Goal: Task Accomplishment & Management: Manage account settings

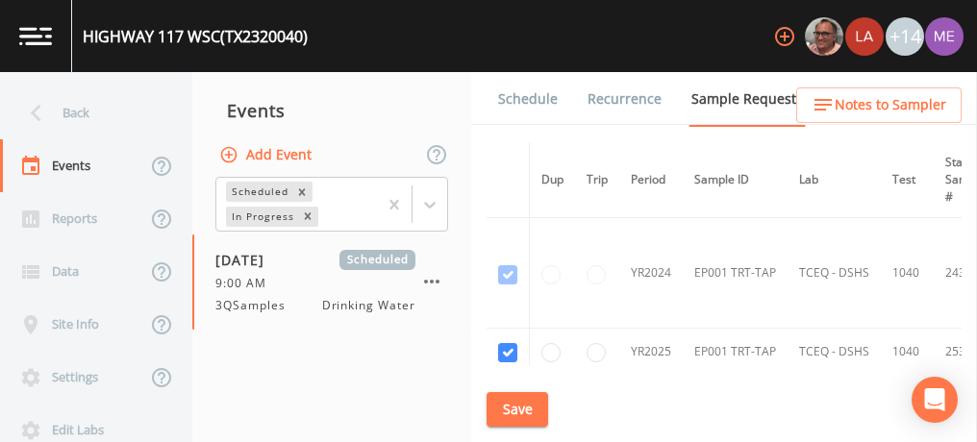
click at [528, 100] on link "Schedule" at bounding box center [527, 99] width 65 height 54
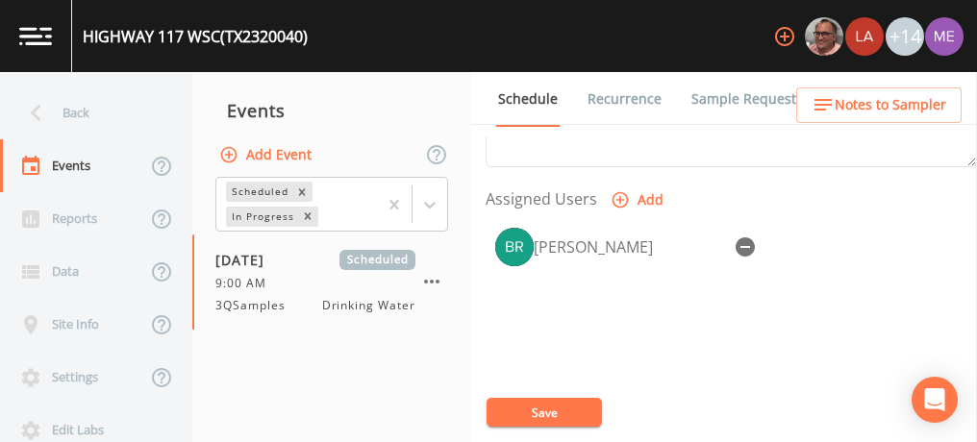
scroll to position [785, 0]
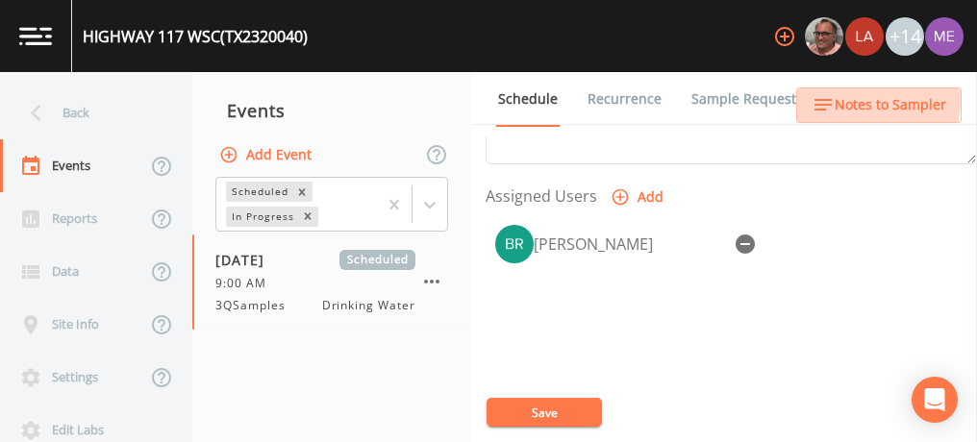
click at [842, 100] on span "Notes to Sampler" at bounding box center [890, 105] width 112 height 24
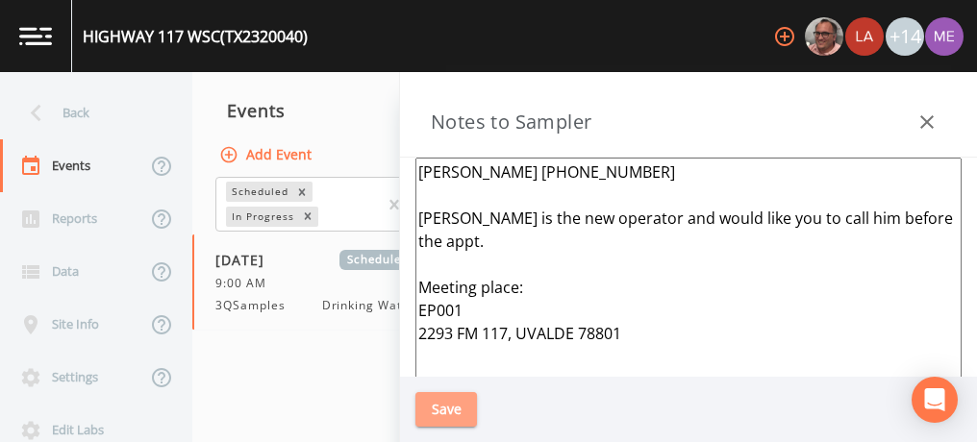
click at [444, 413] on button "Save" at bounding box center [446, 410] width 62 height 36
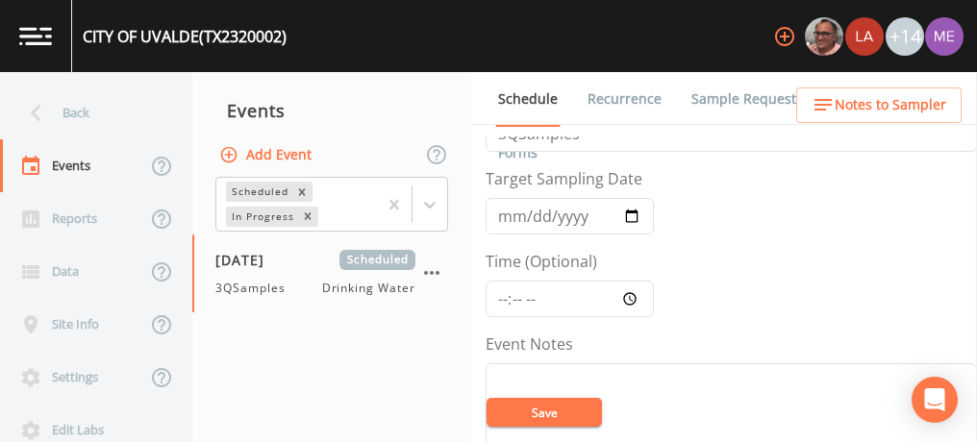
scroll to position [57, 0]
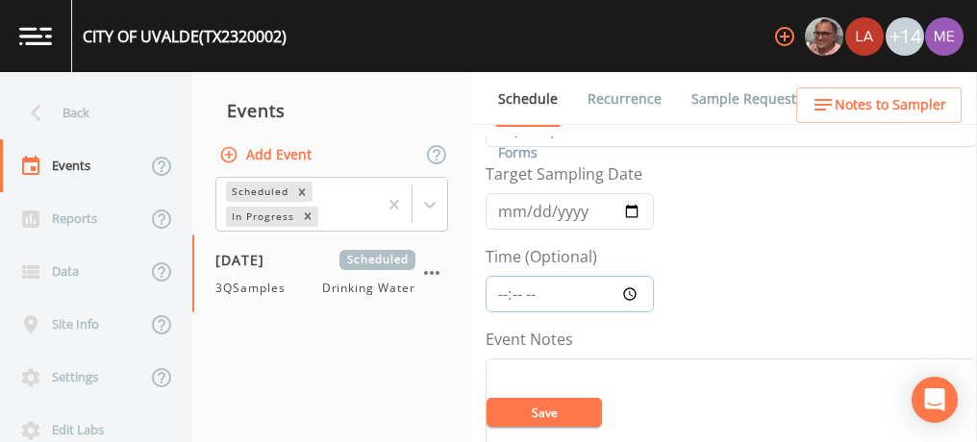
click at [501, 296] on input "Time (Optional)" at bounding box center [569, 294] width 168 height 37
type input "11:00"
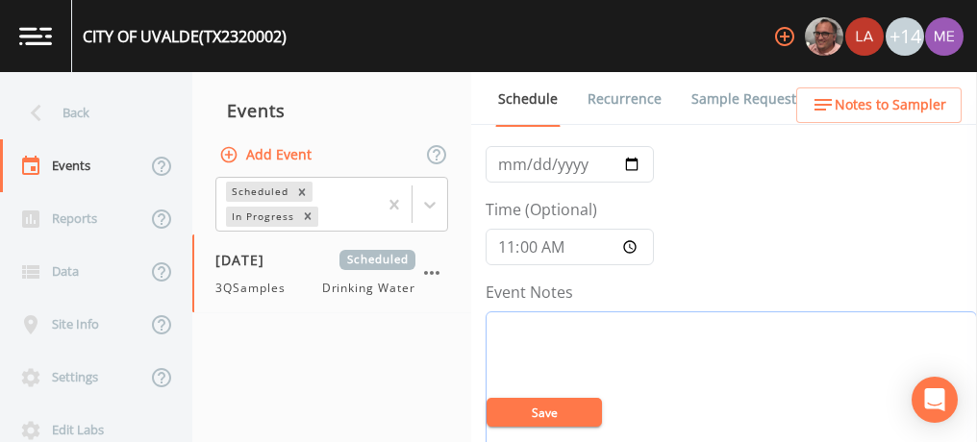
click at [736, 383] on textarea "Event Notes" at bounding box center [730, 433] width 491 height 244
type textarea "confirmed with juan 8/13"
click at [592, 420] on button "Save" at bounding box center [543, 412] width 115 height 29
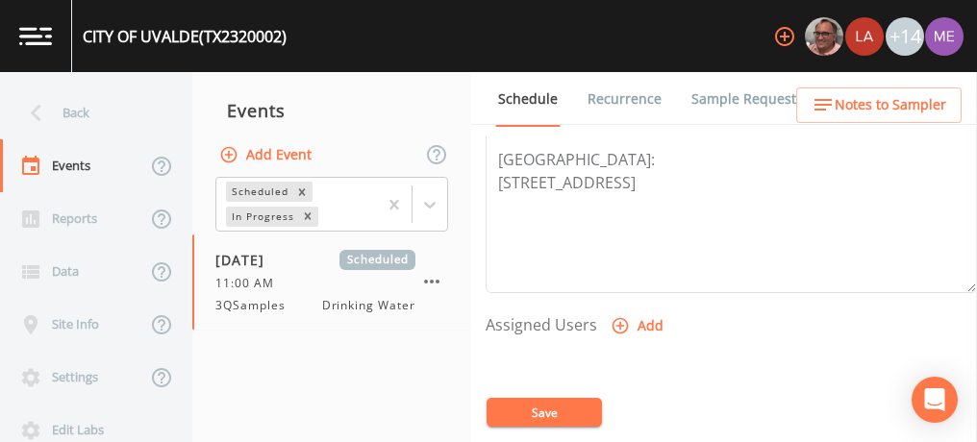
scroll to position [688, 0]
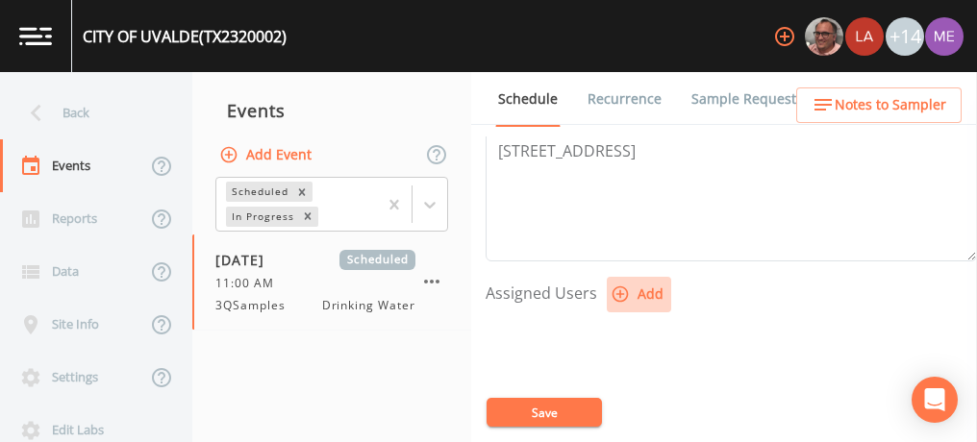
click at [643, 293] on button "Add" at bounding box center [639, 295] width 64 height 36
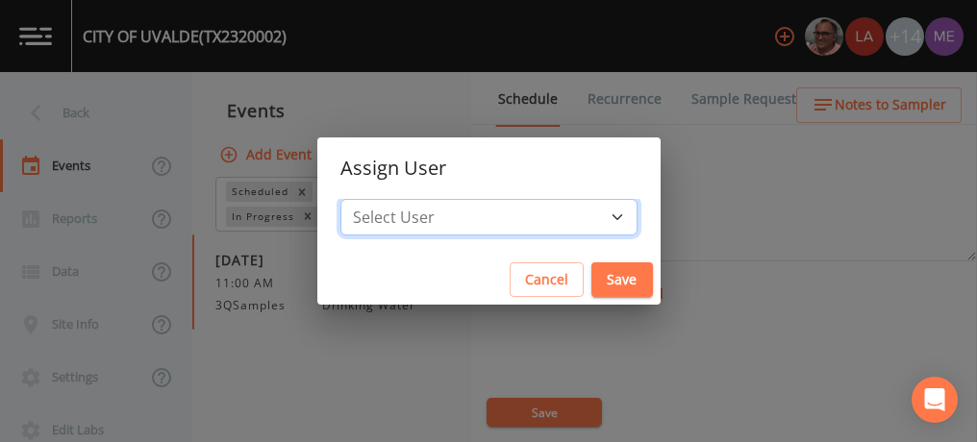
click at [586, 220] on select "Select User Mike Franklin Lauren Saenz Joshua gere Paul David Weber Zachary Eva…" at bounding box center [488, 217] width 297 height 37
select select "82fcd260-406f-4720-af66-0de7f1917f1c"
click at [369, 199] on select "Select User Mike Franklin Lauren Saenz Joshua gere Paul David Weber Zachary Eva…" at bounding box center [488, 217] width 297 height 37
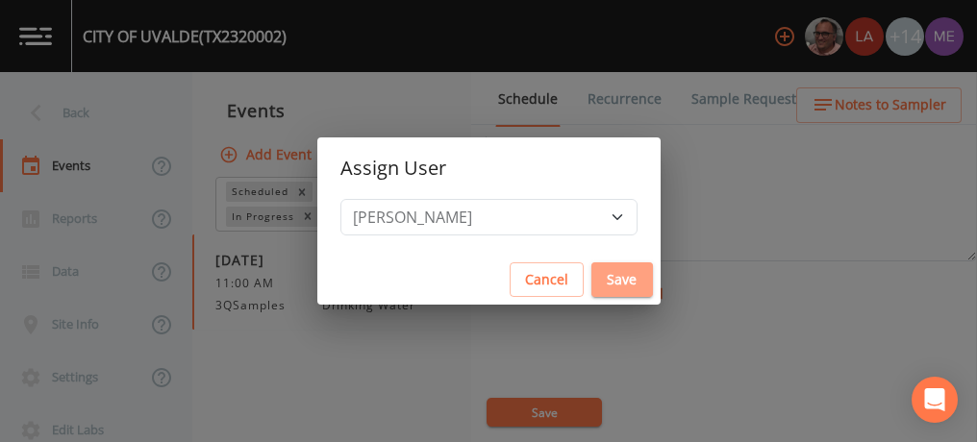
click at [591, 278] on button "Save" at bounding box center [622, 280] width 62 height 36
select select
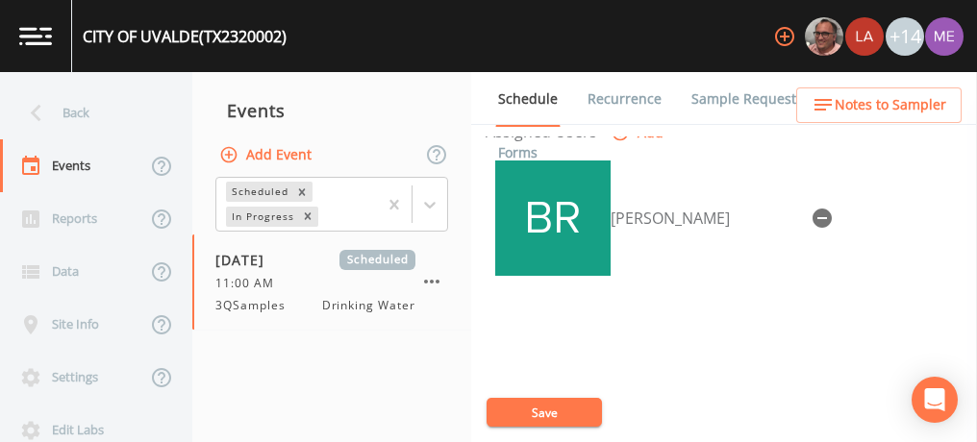
scroll to position [908, 0]
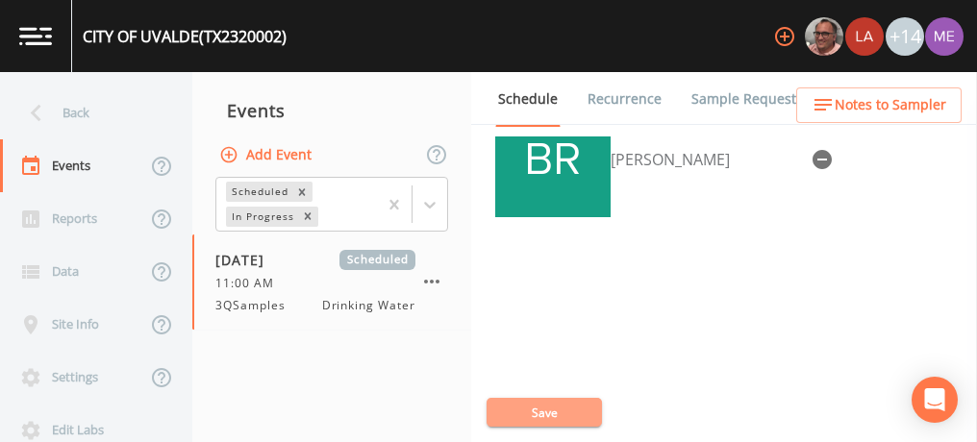
click at [531, 406] on button "Save" at bounding box center [543, 412] width 115 height 29
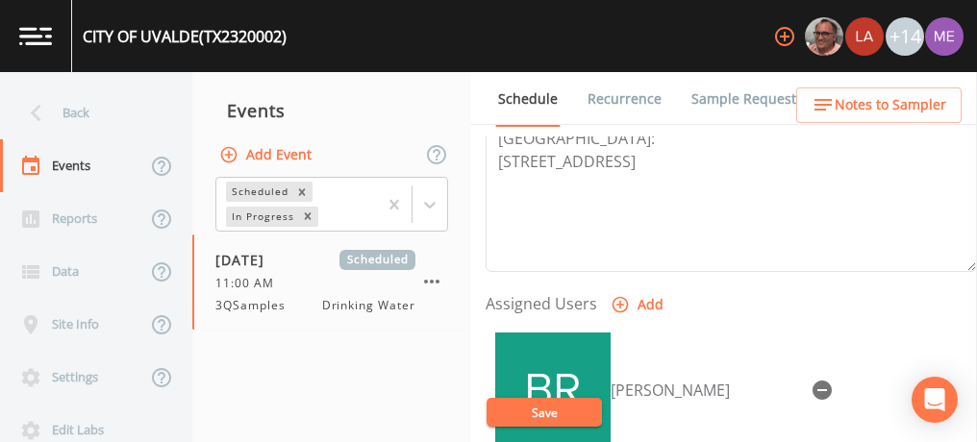
scroll to position [683, 0]
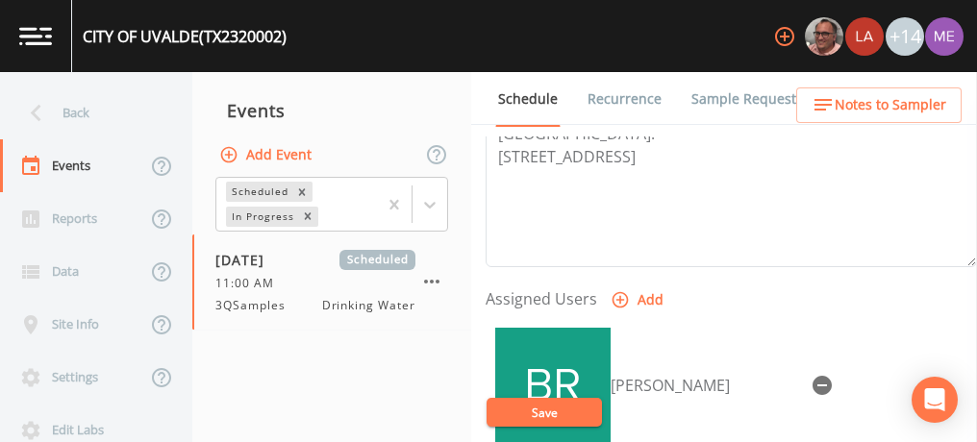
click at [554, 412] on button "Save" at bounding box center [543, 412] width 115 height 29
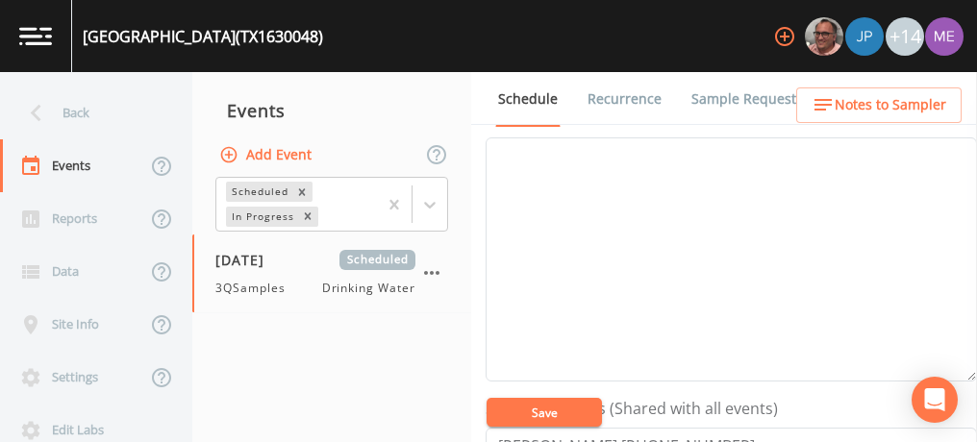
scroll to position [274, 0]
click at [706, 102] on link "Sample Requests" at bounding box center [746, 99] width 117 height 54
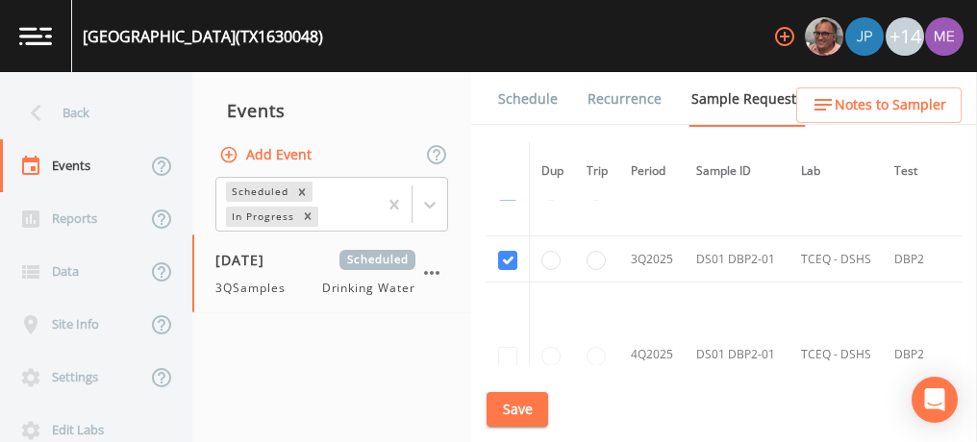
scroll to position [1362, 0]
click at [515, 100] on link "Schedule" at bounding box center [527, 99] width 65 height 54
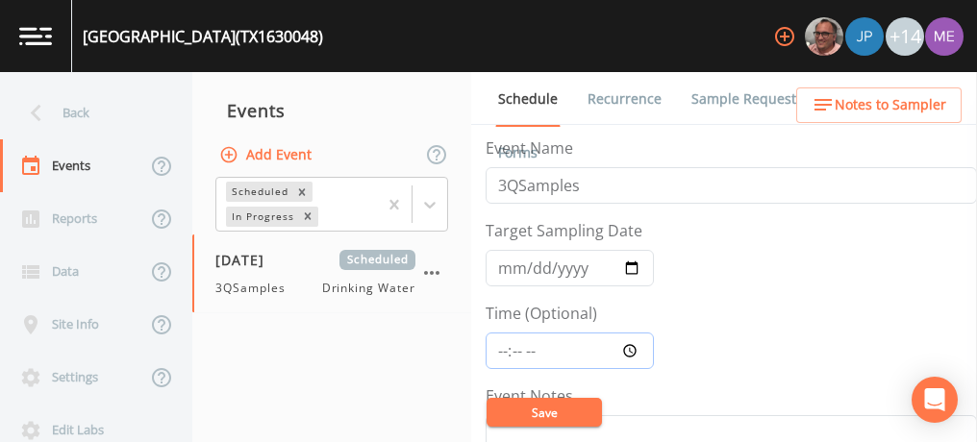
click at [501, 347] on input "Time (Optional)" at bounding box center [569, 351] width 168 height 37
type input "12:30"
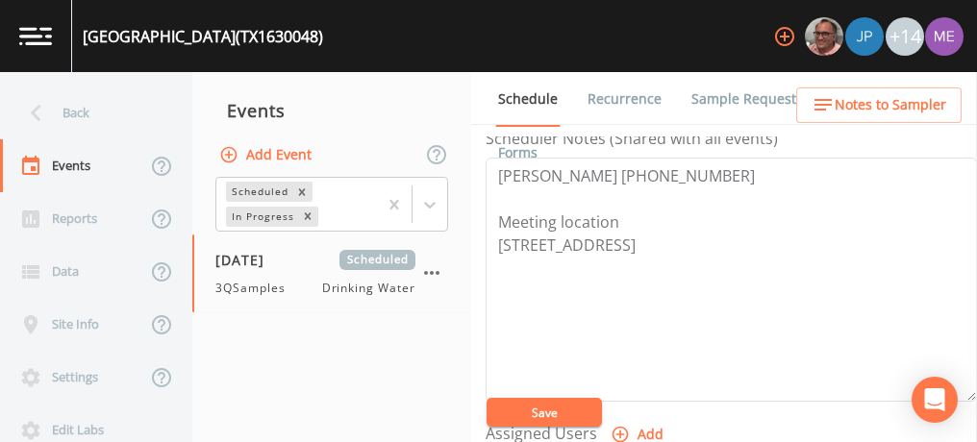
scroll to position [573, 0]
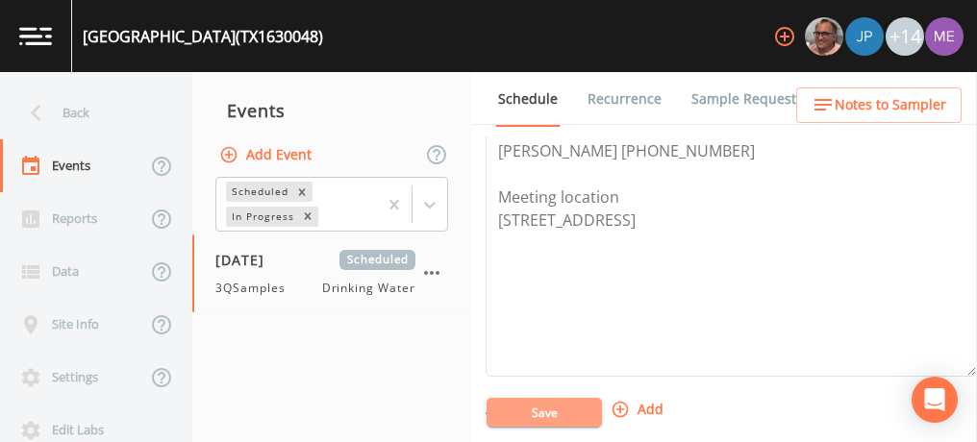
click at [523, 409] on button "Save" at bounding box center [543, 412] width 115 height 29
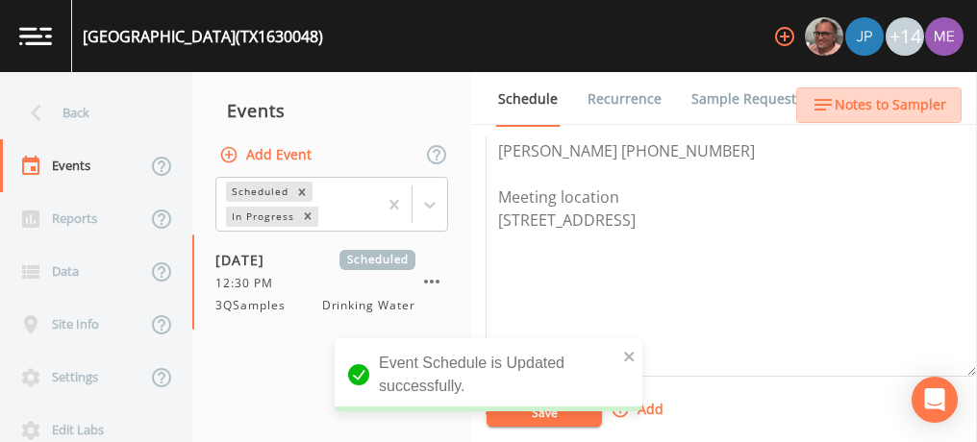
click at [889, 110] on span "Notes to Sampler" at bounding box center [890, 105] width 112 height 24
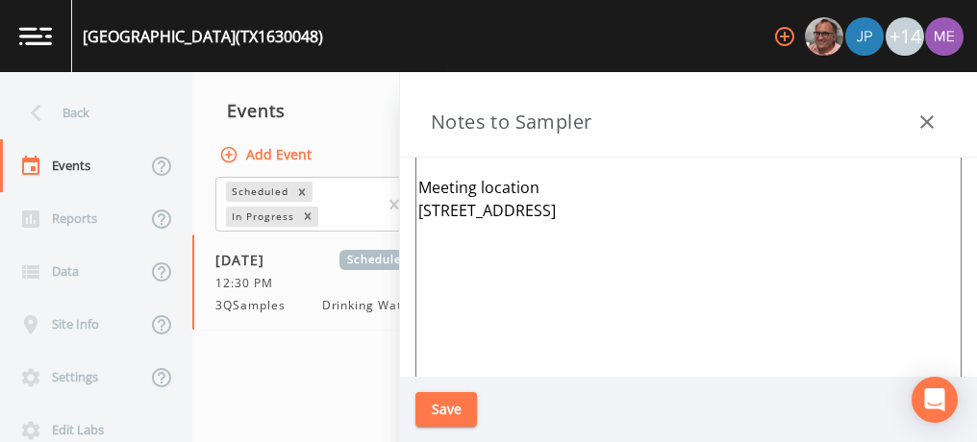
scroll to position [0, 0]
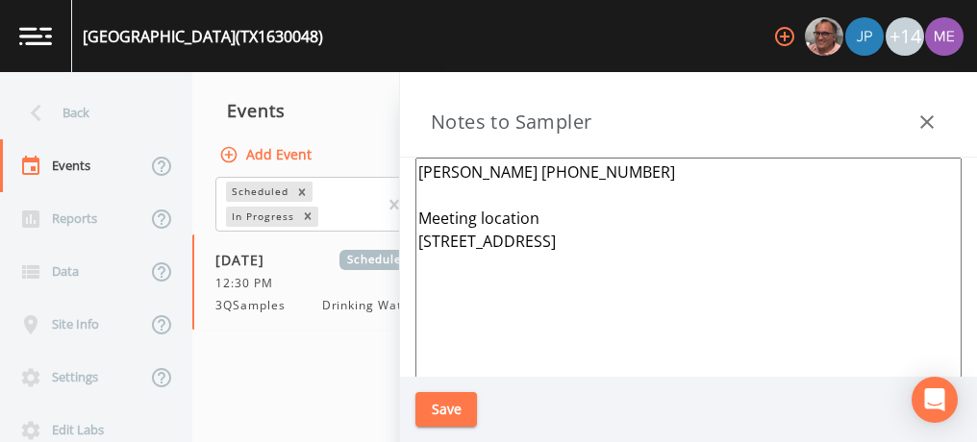
click at [922, 125] on icon "button" at bounding box center [926, 121] width 13 height 13
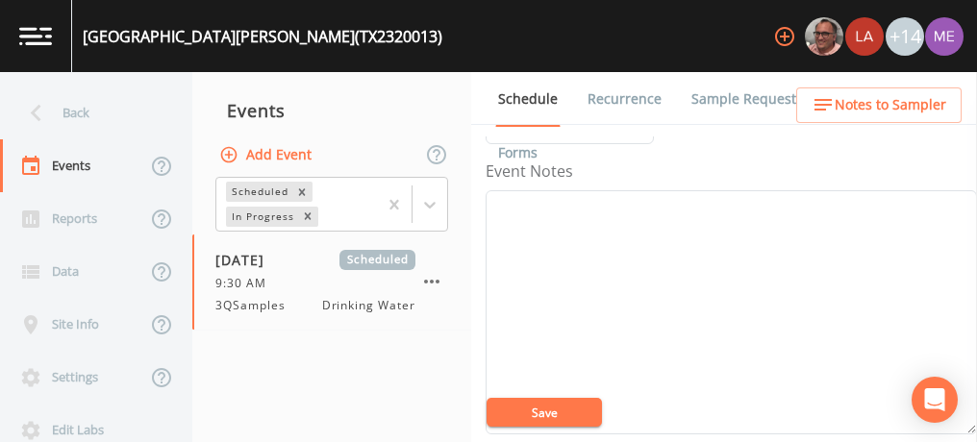
scroll to position [227, 0]
click at [584, 229] on textarea "Event Notes" at bounding box center [730, 310] width 491 height 244
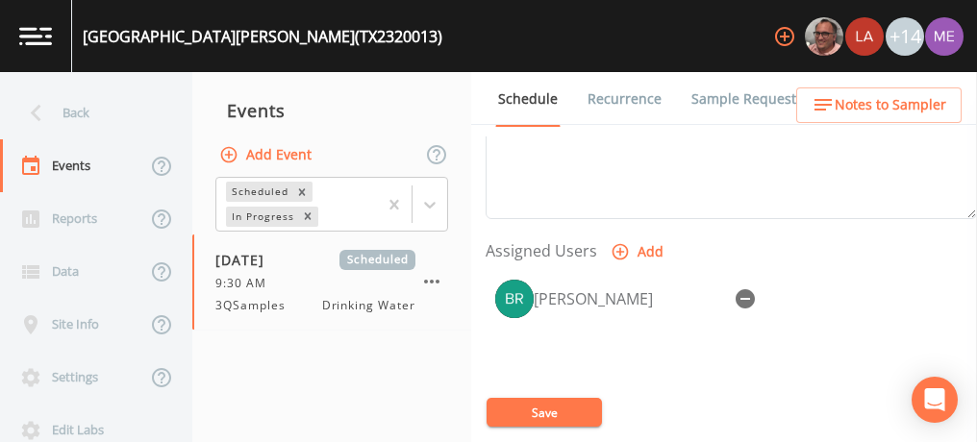
scroll to position [731, 0]
type textarea "confirmed with alfred 8/12"
click at [545, 406] on button "Save" at bounding box center [543, 412] width 115 height 29
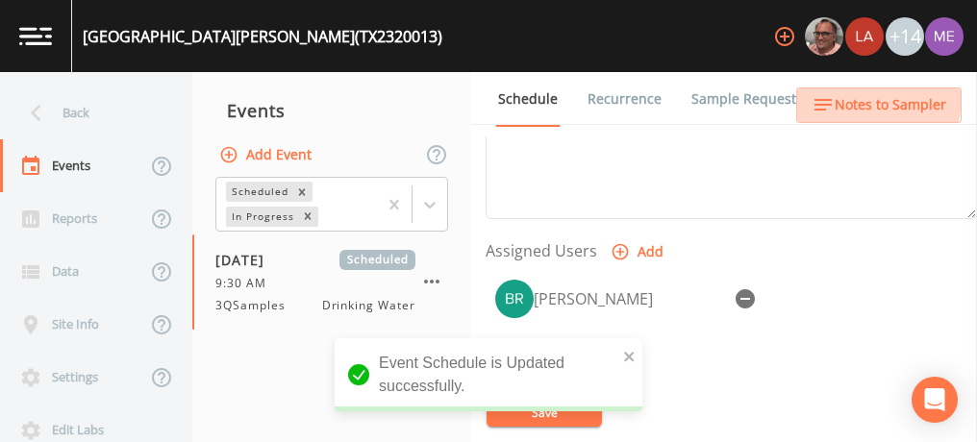
click at [849, 96] on span "Notes to Sampler" at bounding box center [890, 105] width 112 height 24
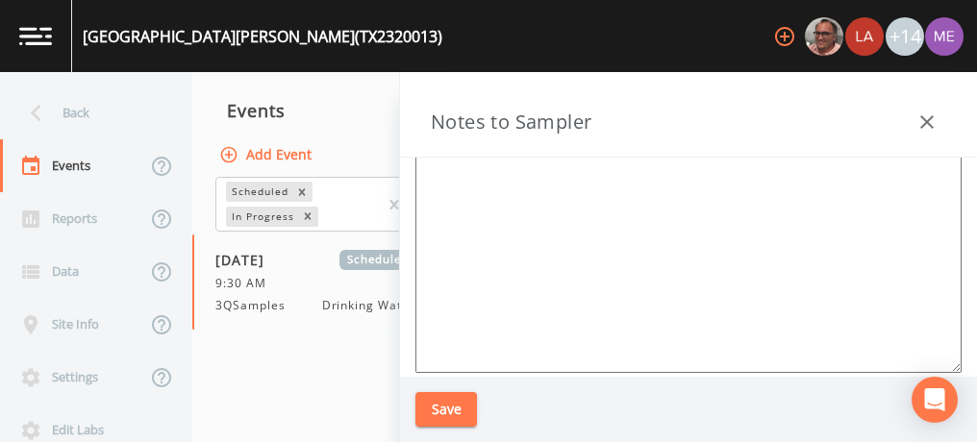
scroll to position [256, 0]
click at [924, 126] on icon "button" at bounding box center [926, 122] width 23 height 23
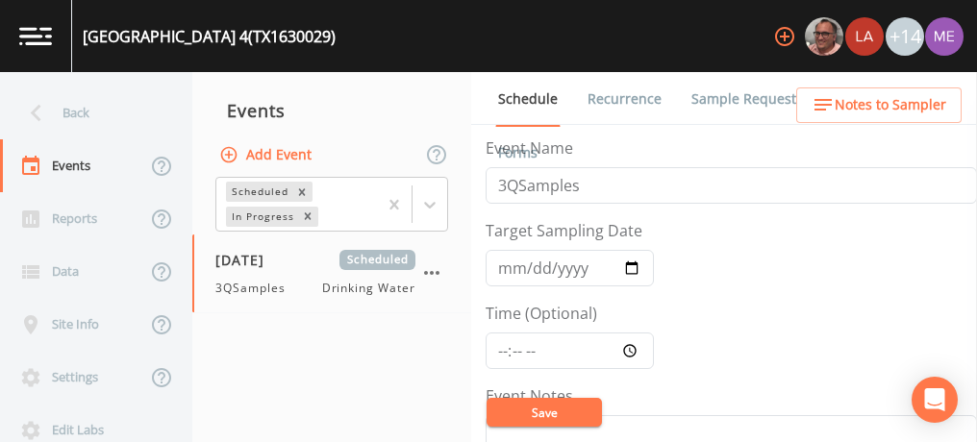
scroll to position [440, 0]
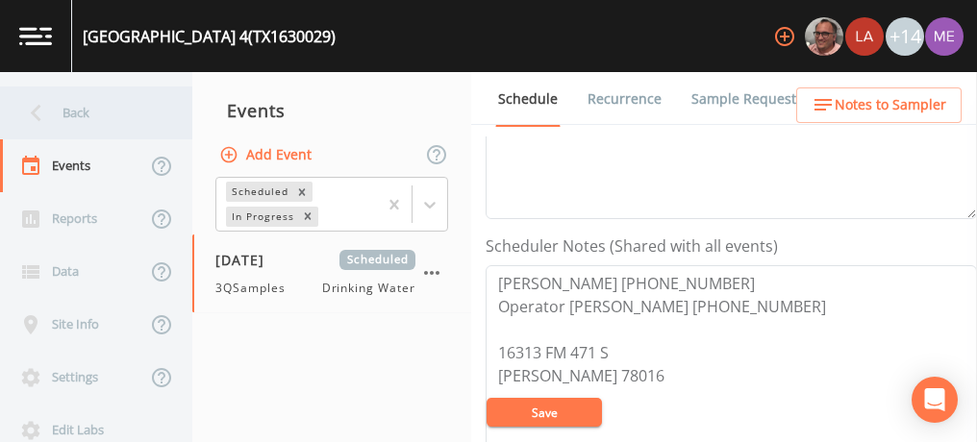
click at [70, 111] on div "Back" at bounding box center [86, 113] width 173 height 53
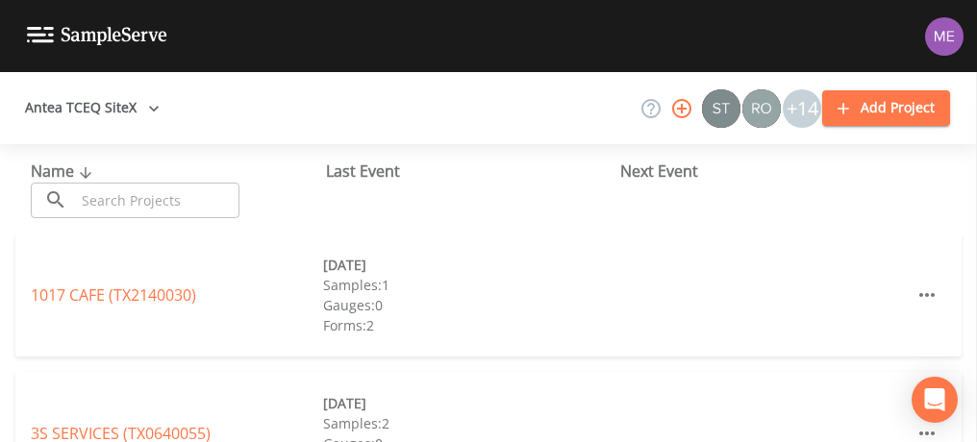
click at [105, 202] on input "text" at bounding box center [157, 201] width 164 height 36
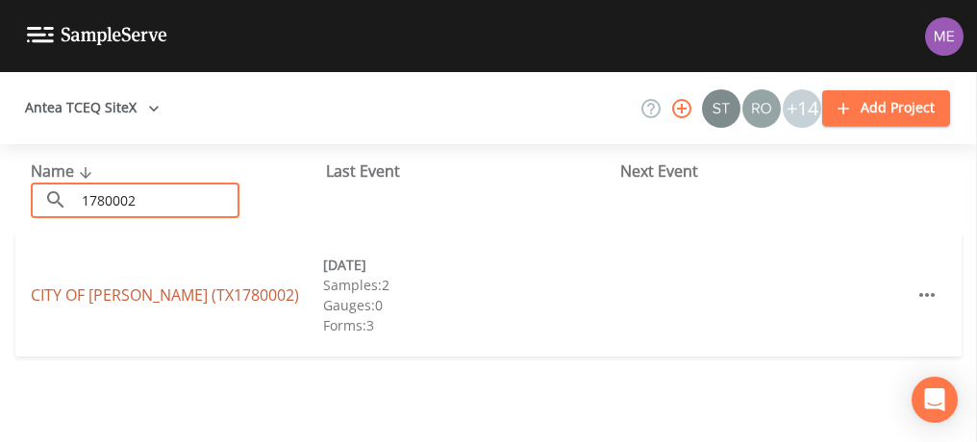
type input "1780002"
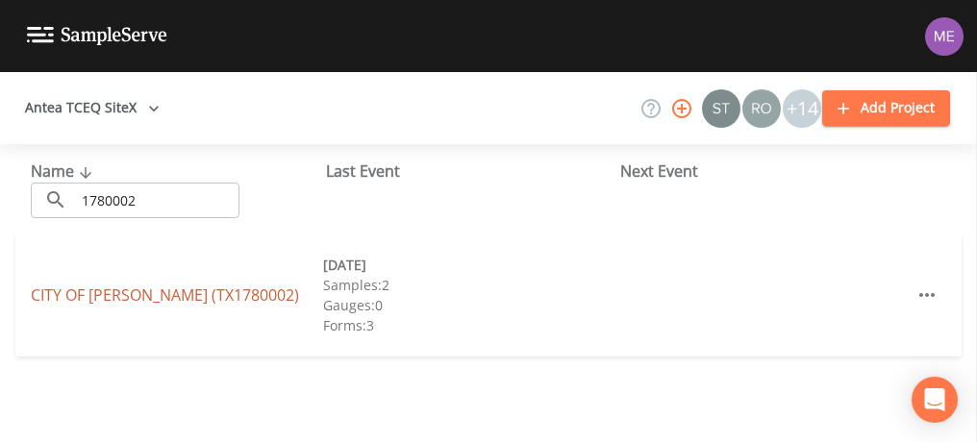
click at [119, 291] on link "[GEOGRAPHIC_DATA][PERSON_NAME] (TX1780002)" at bounding box center [165, 295] width 268 height 21
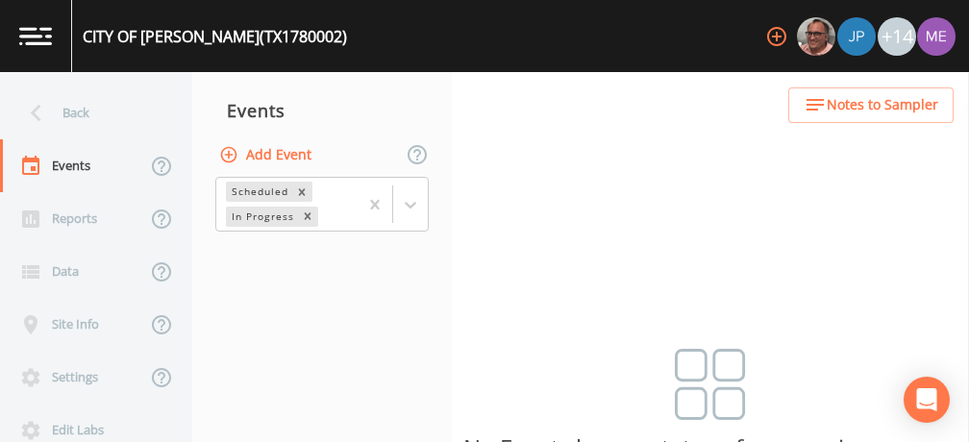
click at [291, 149] on button "Add Event" at bounding box center [267, 155] width 104 height 36
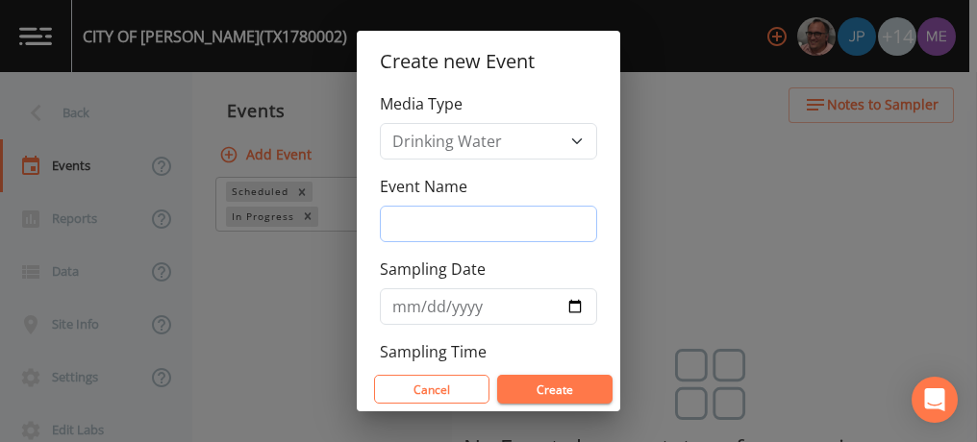
click at [428, 226] on input "Event Name" at bounding box center [488, 224] width 217 height 37
type input "3QSamples"
click at [417, 304] on input "[DATE]" at bounding box center [488, 306] width 217 height 37
type input "[DATE]"
click at [559, 381] on button "Create" at bounding box center [554, 389] width 115 height 29
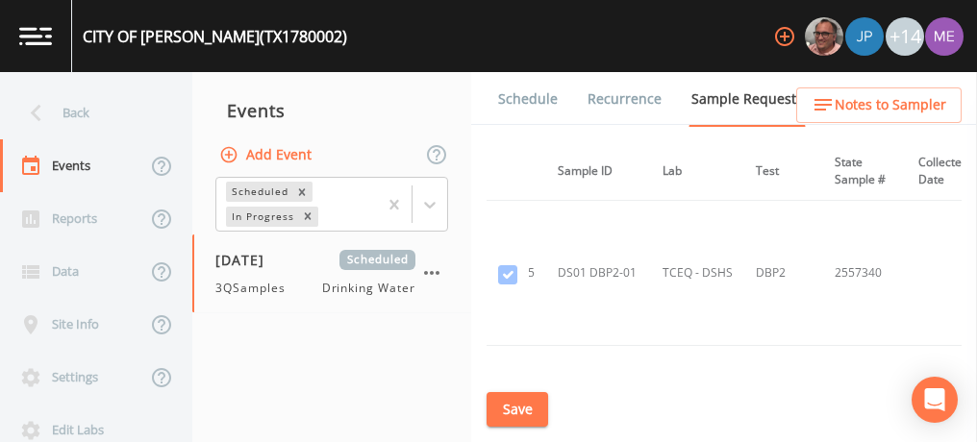
scroll to position [2211, 148]
click at [757, 295] on td "DBP2" at bounding box center [773, 273] width 79 height 145
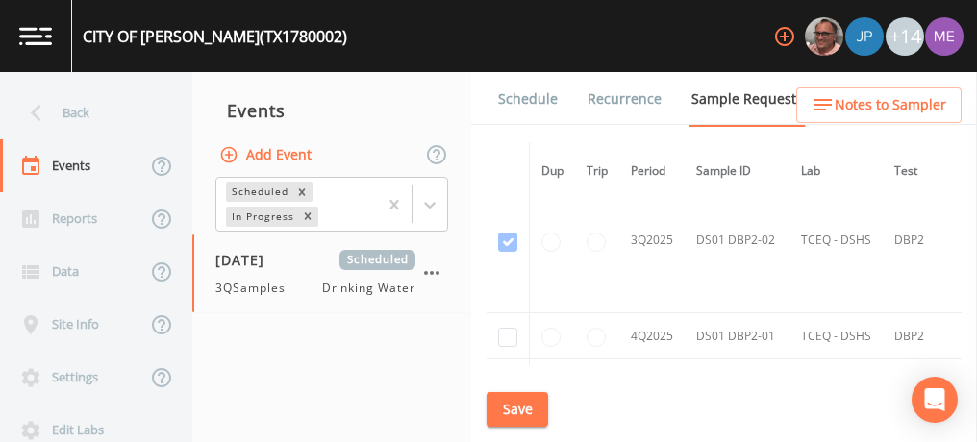
scroll to position [2386, 0]
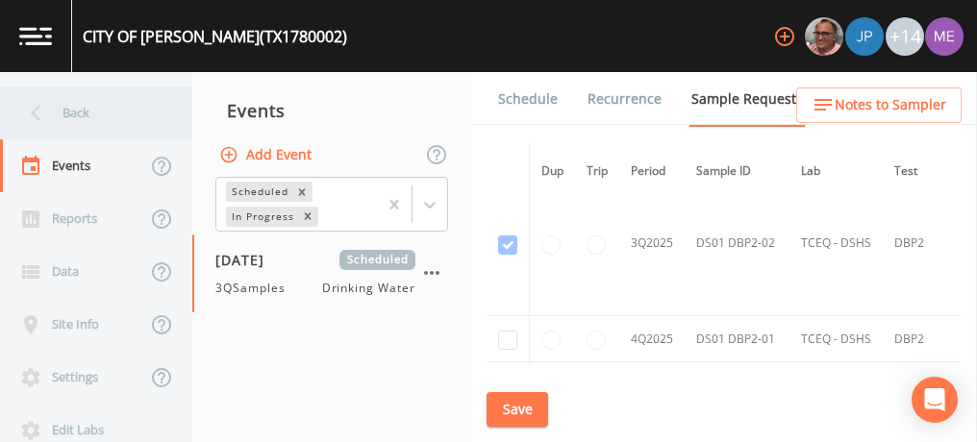
click at [81, 109] on div "Back" at bounding box center [86, 113] width 173 height 53
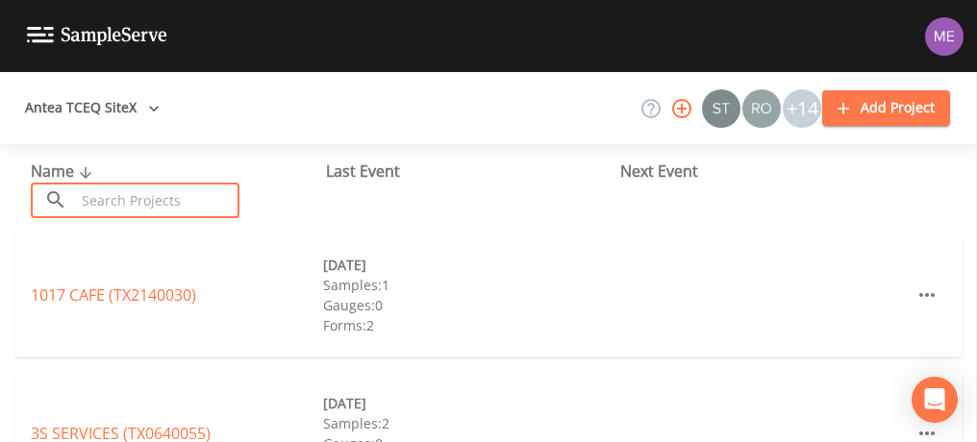
click at [100, 206] on input "text" at bounding box center [157, 201] width 164 height 36
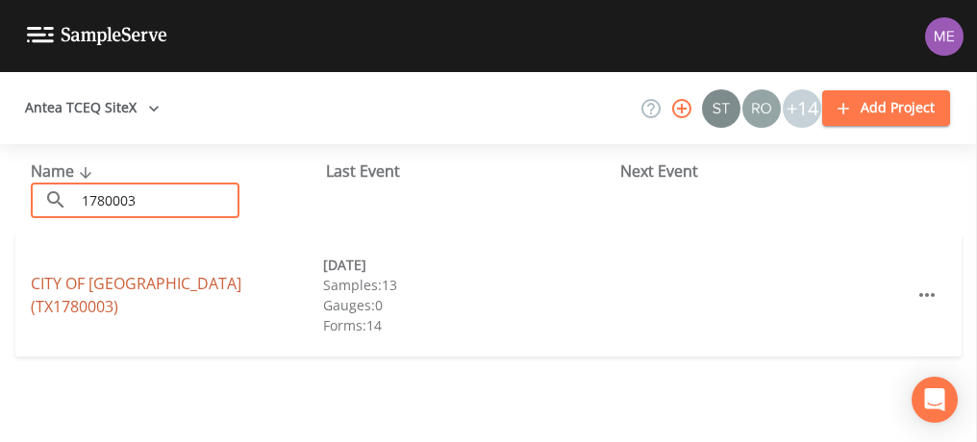
type input "1780003"
click at [147, 296] on link "CITY OF CORPUS CHRISTI (TX1780003)" at bounding box center [136, 295] width 211 height 44
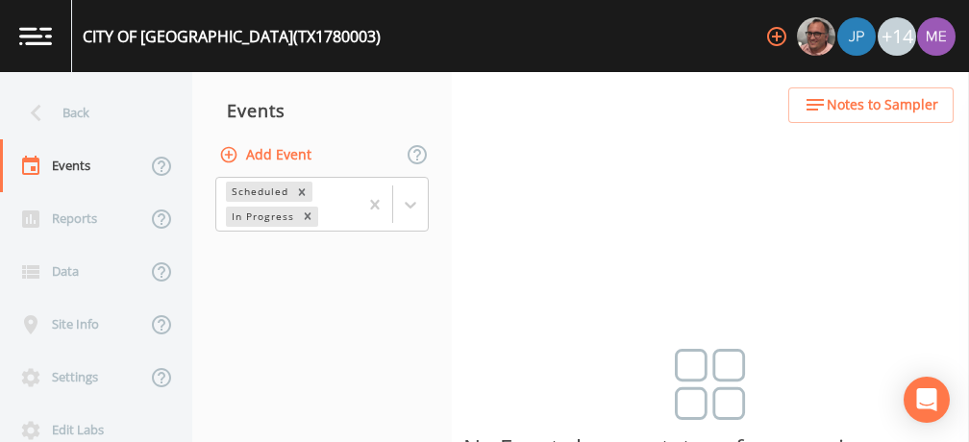
click at [302, 154] on button "Add Event" at bounding box center [267, 155] width 104 height 36
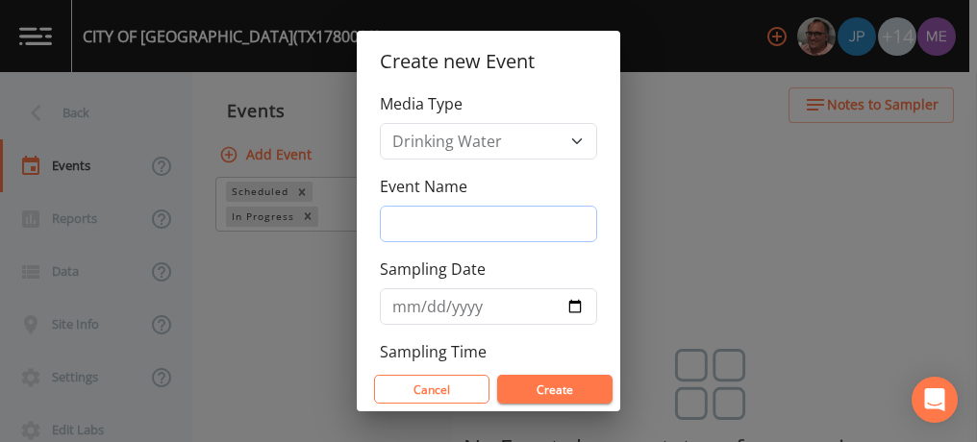
click at [400, 216] on input "Event Name" at bounding box center [488, 224] width 217 height 37
type input "3QSamples"
type input "2025-08-15"
click at [540, 386] on button "Create" at bounding box center [554, 389] width 115 height 29
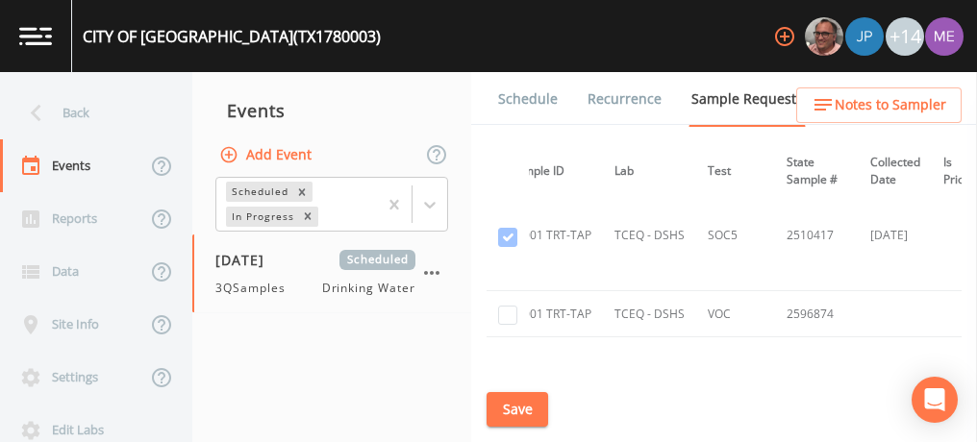
scroll to position [6657, 187]
checkbox input "true"
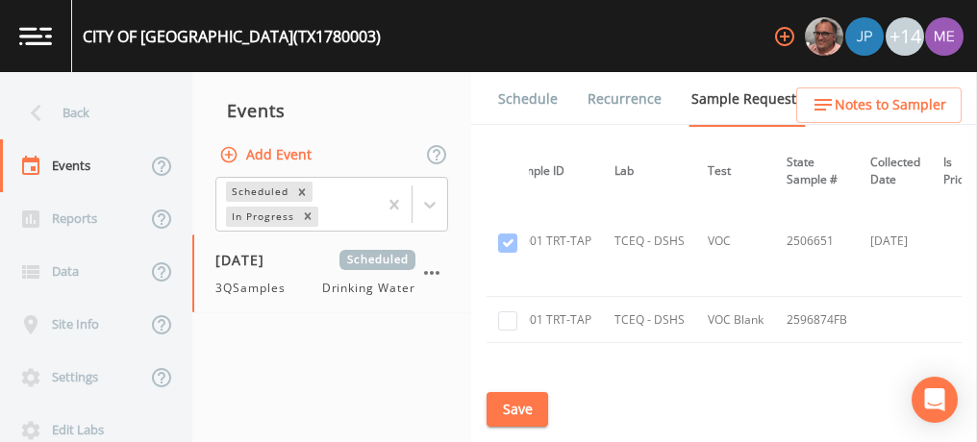
scroll to position [6805, 187]
checkbox input "true"
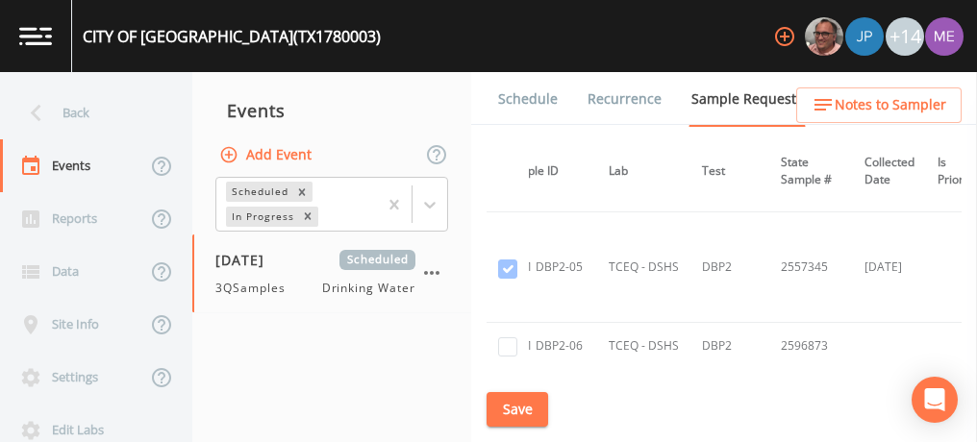
scroll to position [11042, 192]
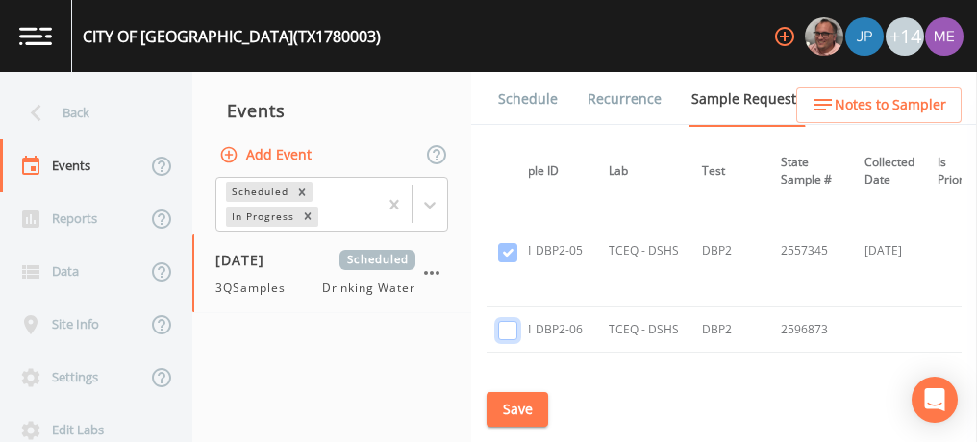
checkbox input "true"
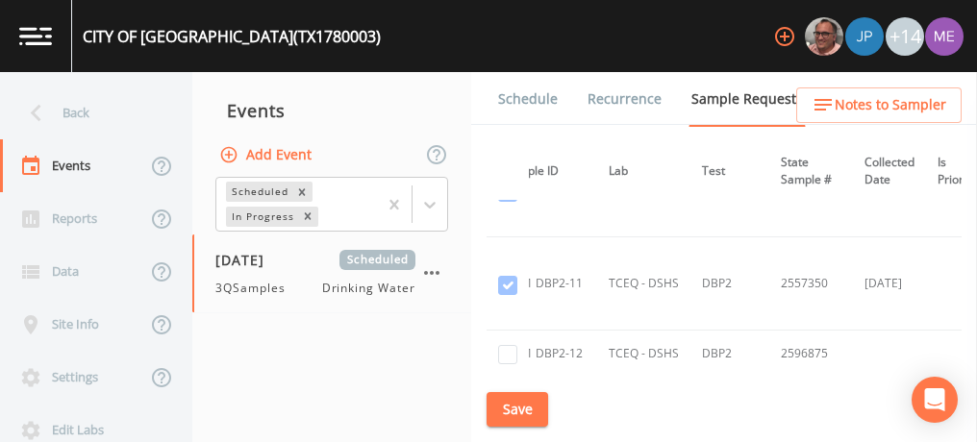
scroll to position [9801, 192]
checkbox input "true"
click at [514, 411] on button "Save" at bounding box center [517, 410] width 62 height 36
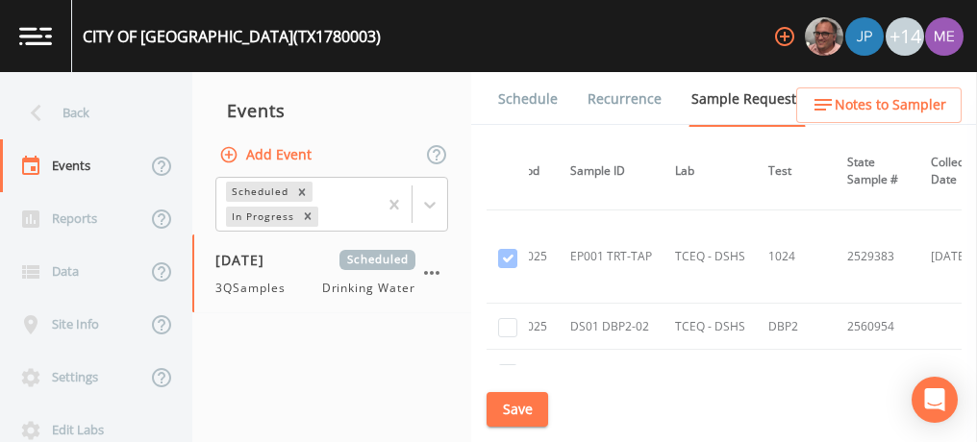
scroll to position [10248, 126]
click at [502, 102] on link "Schedule" at bounding box center [527, 99] width 65 height 54
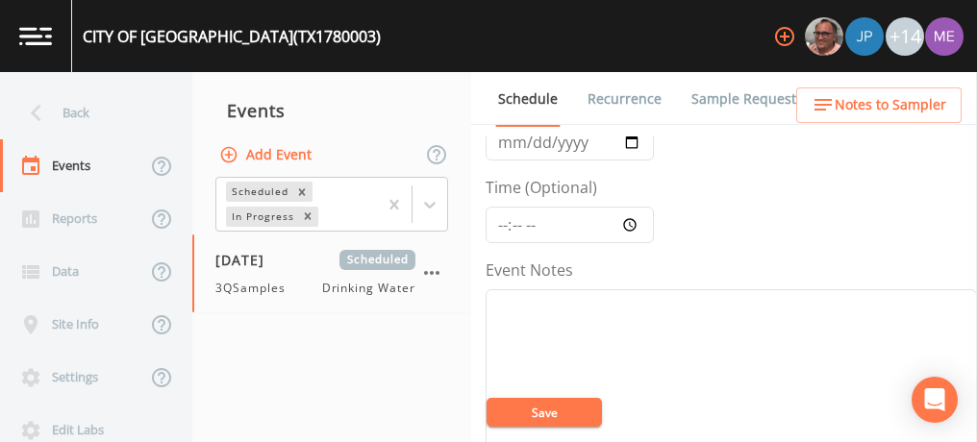
scroll to position [124, 0]
click at [500, 226] on input "Time (Optional)" at bounding box center [569, 227] width 168 height 37
click at [469, 413] on nav "Events Add Event Scheduled In Progress 08/15/2025 Scheduled 3QSamples Drinking …" at bounding box center [331, 257] width 279 height 370
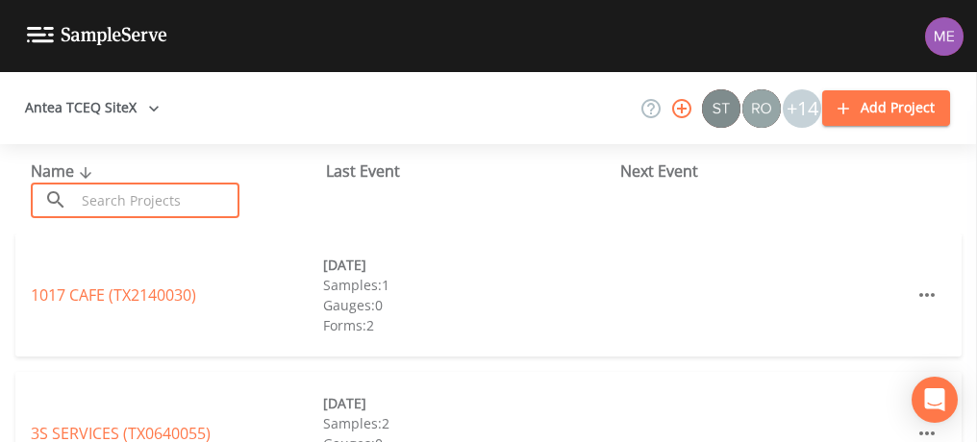
click at [153, 191] on input "text" at bounding box center [157, 201] width 164 height 36
type input "1"
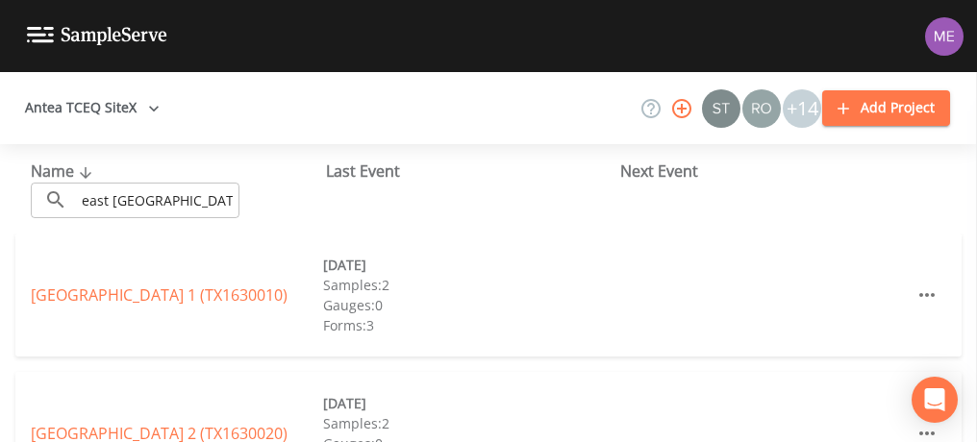
click at [226, 363] on div "[GEOGRAPHIC_DATA] 1 (TX1630010) [DATE] Samples: 2 Gauges: 0 Forms: 3" at bounding box center [488, 303] width 977 height 138
click at [175, 201] on input "east [GEOGRAPHIC_DATA]" at bounding box center [157, 201] width 164 height 36
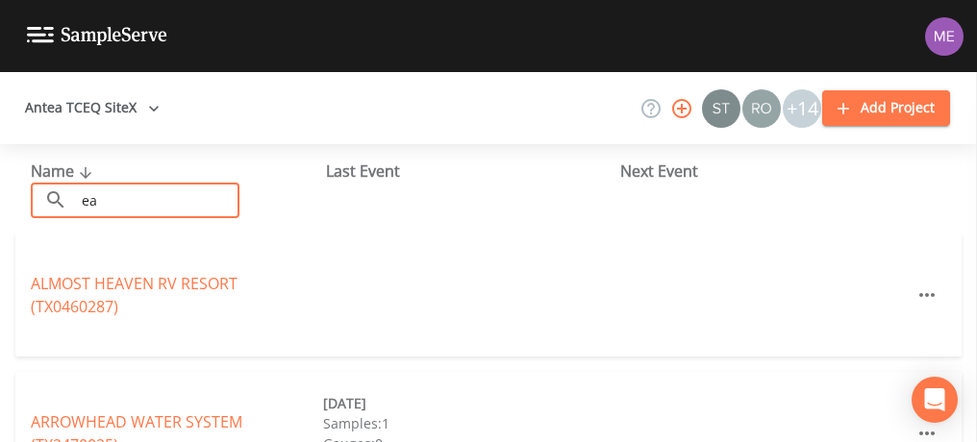
type input "e"
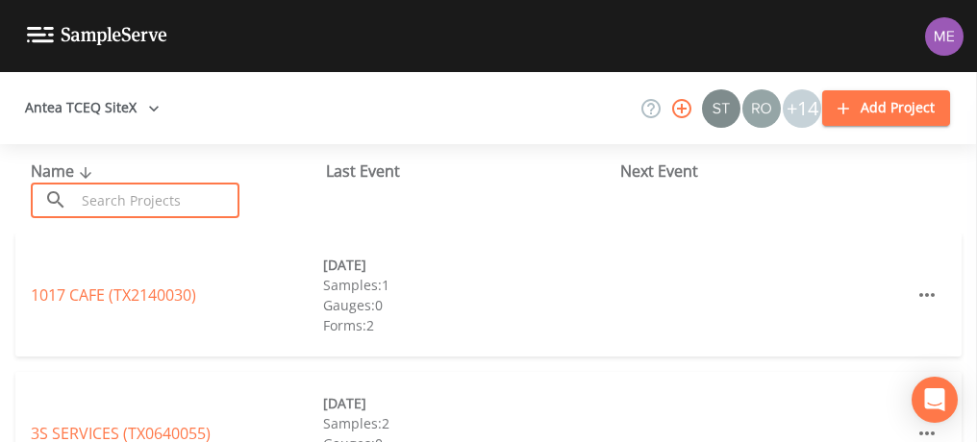
click at [171, 206] on input "text" at bounding box center [157, 201] width 164 height 36
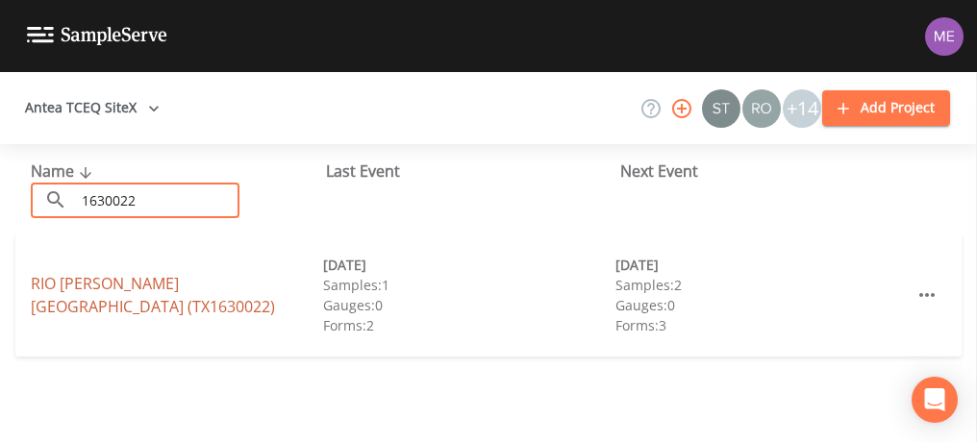
type input "1630022"
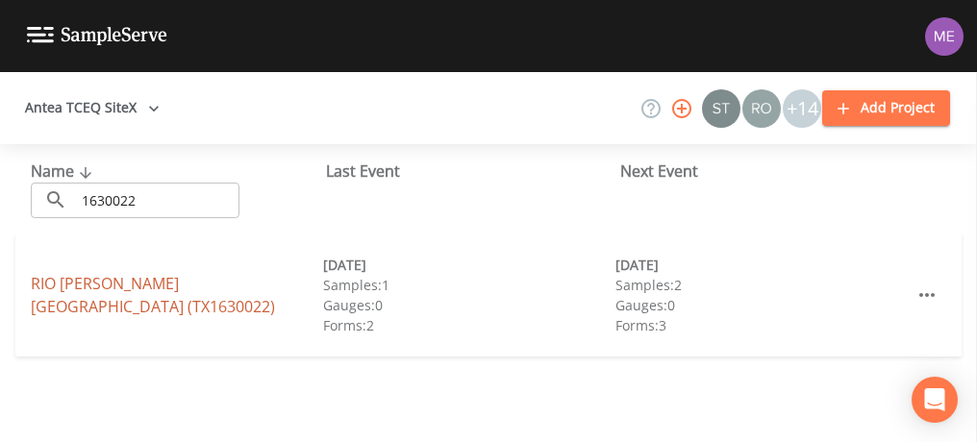
click at [101, 293] on link "[GEOGRAPHIC_DATA][PERSON_NAME] (TX1630022)" at bounding box center [153, 295] width 244 height 44
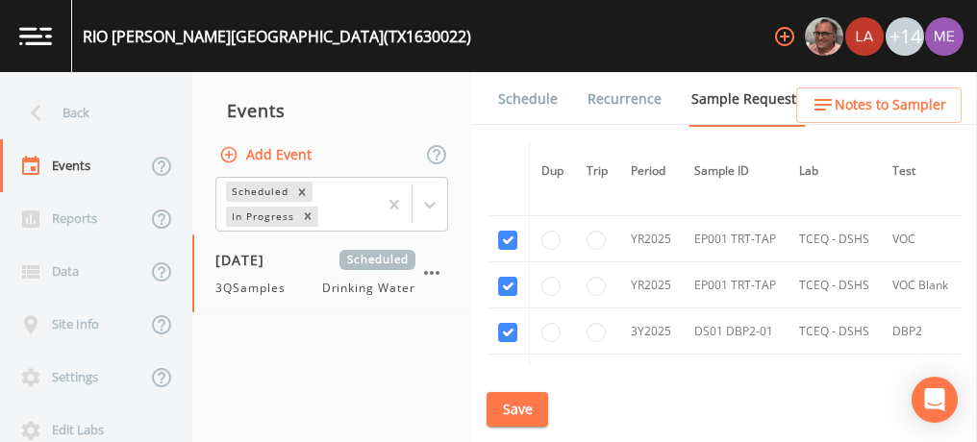
scroll to position [318, 0]
click at [523, 404] on button "Save" at bounding box center [517, 410] width 62 height 36
click at [528, 96] on link "Schedule" at bounding box center [527, 99] width 65 height 54
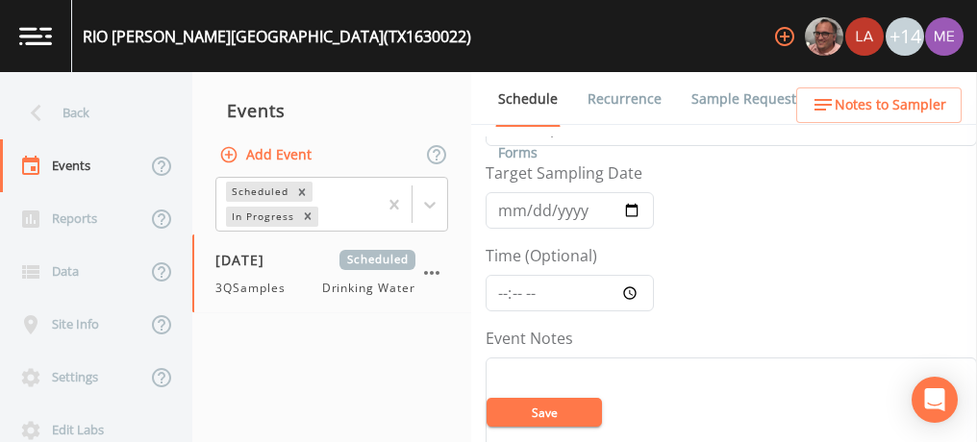
scroll to position [67, 0]
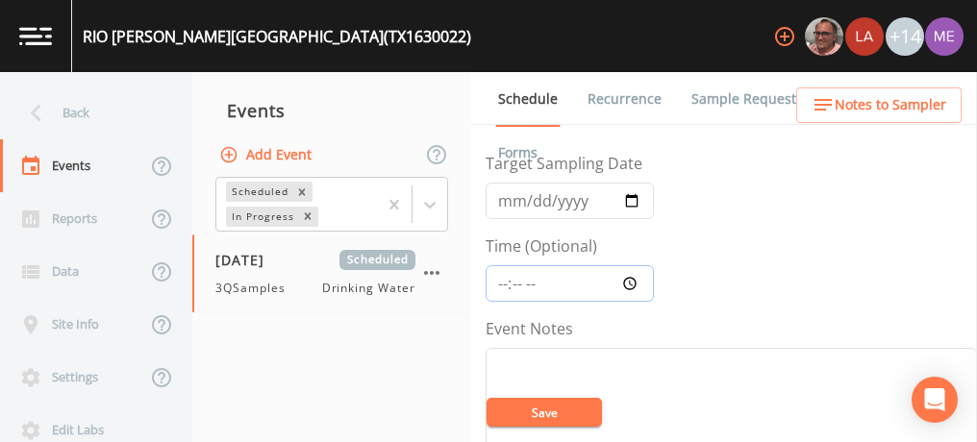
click at [506, 280] on input "Time (Optional)" at bounding box center [569, 283] width 168 height 37
type input "13:03"
click at [506, 280] on input "13:03" at bounding box center [569, 283] width 168 height 37
type input "13:30"
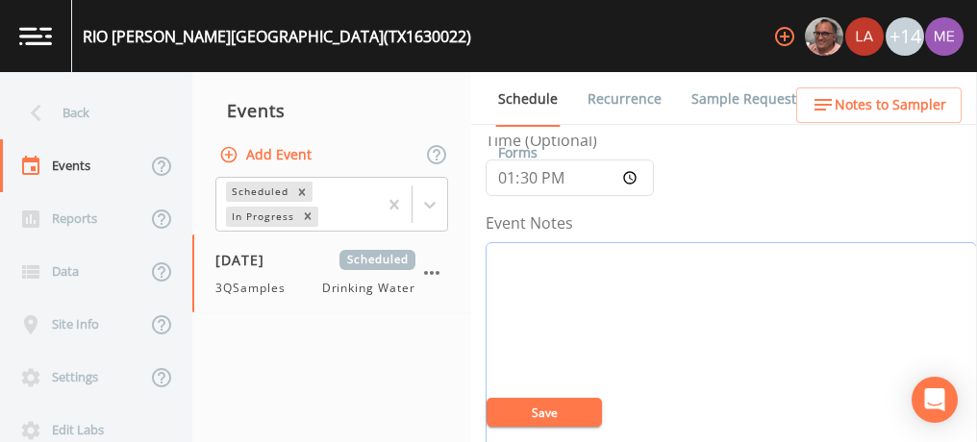
click at [719, 313] on textarea "Event Notes" at bounding box center [730, 364] width 491 height 244
type textarea "confirmed with Phil 8/13"
click at [567, 421] on button "Save" at bounding box center [543, 412] width 115 height 29
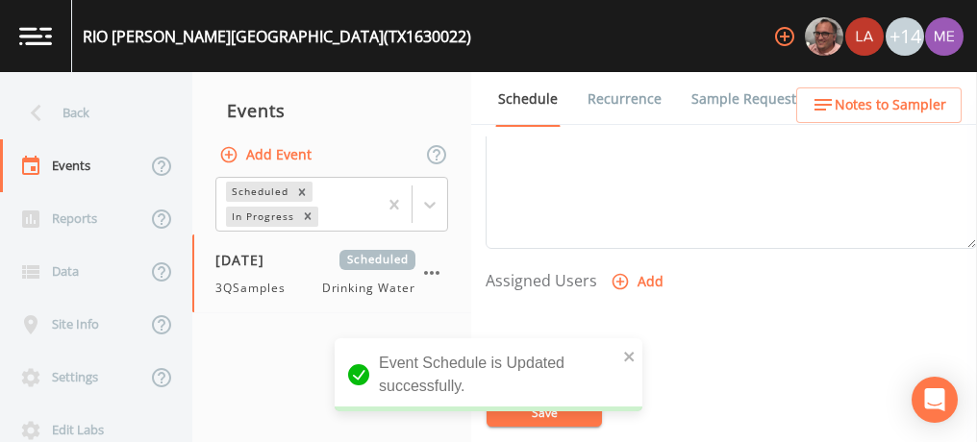
scroll to position [700, 0]
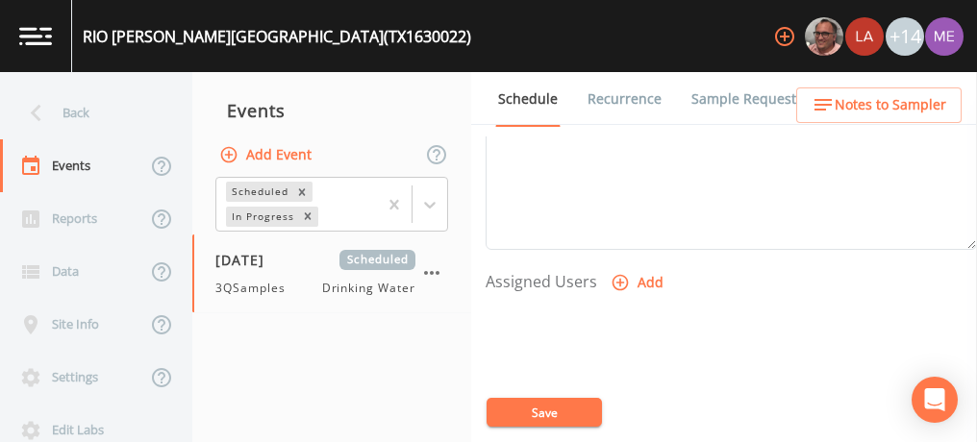
click at [621, 275] on icon "button" at bounding box center [620, 283] width 16 height 16
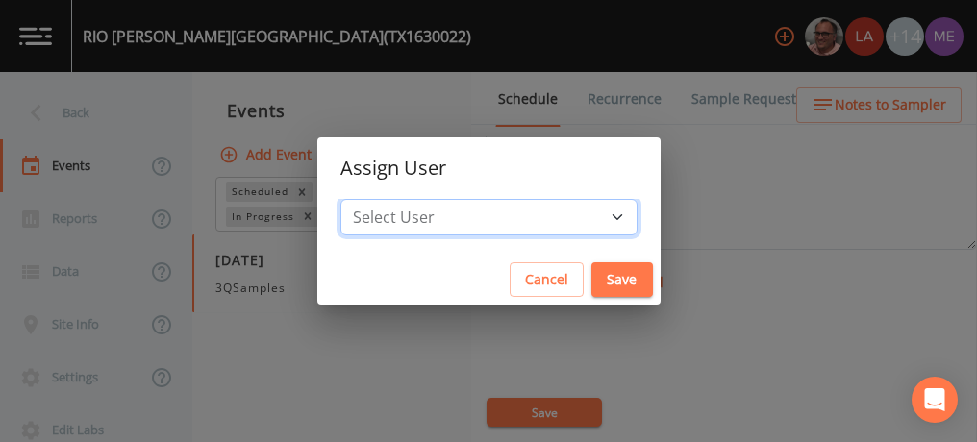
click at [592, 212] on select "Select User [PERSON_NAME] [PERSON_NAME] [PERSON_NAME] [PERSON_NAME] [PERSON_NAM…" at bounding box center [488, 217] width 297 height 37
select select "6518b6a0-c5fa-4d0f-8e3d-fc6e8623860b"
click at [369, 199] on select "Select User Mike Franklin Lauren Saenz Joshua gere Paul David Weber Zachary Eva…" at bounding box center [488, 217] width 297 height 37
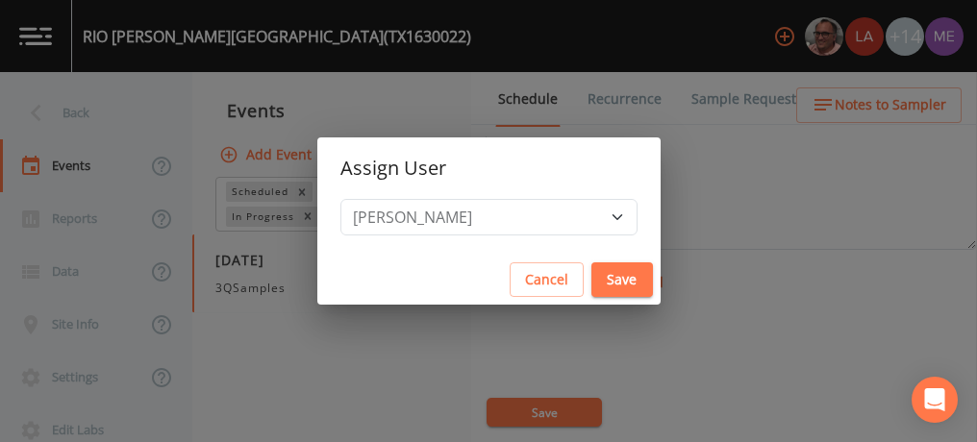
click at [591, 275] on button "Save" at bounding box center [622, 280] width 62 height 36
select select
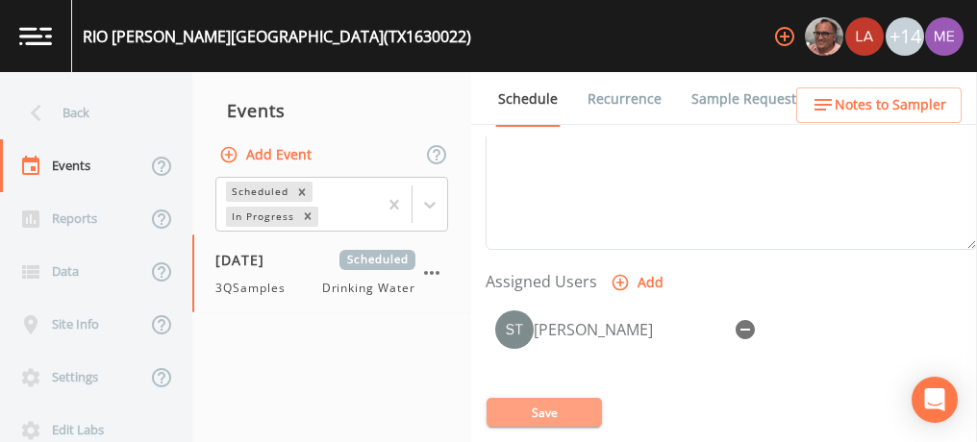
click at [565, 405] on button "Save" at bounding box center [543, 412] width 115 height 29
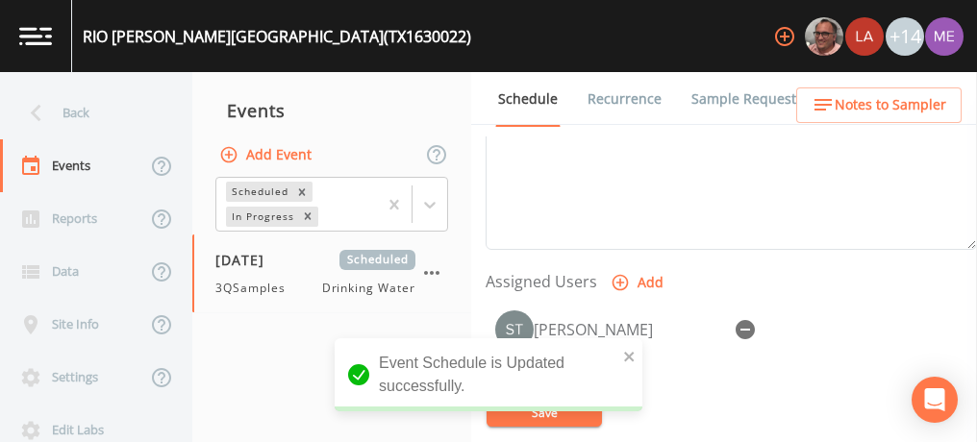
click at [867, 103] on span "Notes to Sampler" at bounding box center [890, 105] width 112 height 24
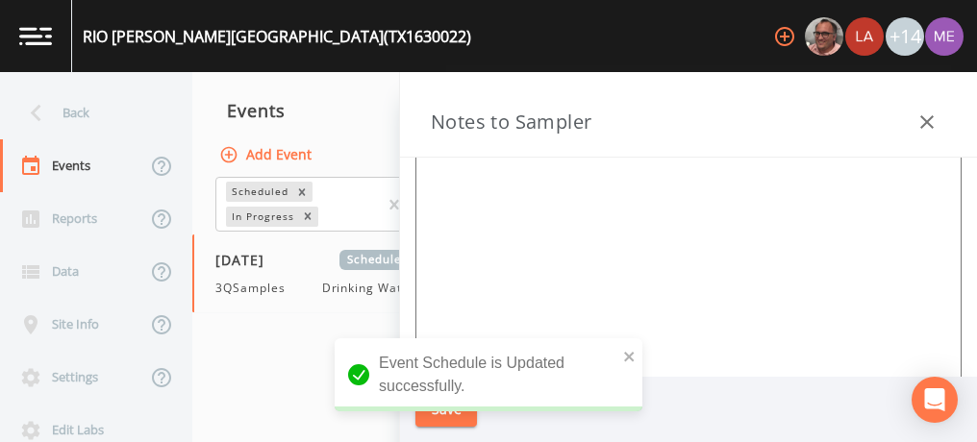
scroll to position [216, 0]
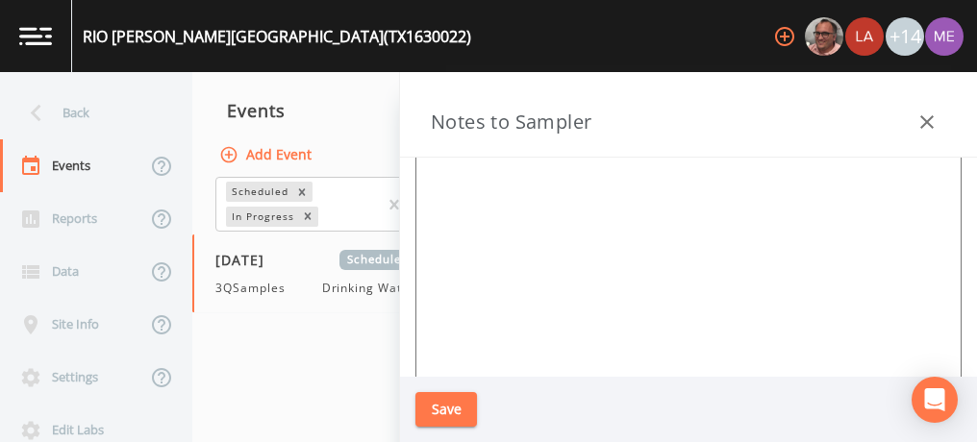
click at [927, 114] on icon "button" at bounding box center [926, 122] width 23 height 23
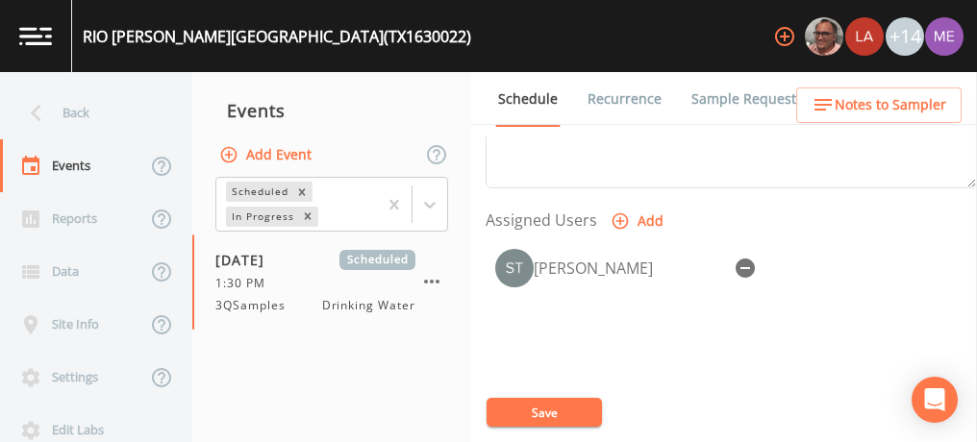
scroll to position [759, 0]
click at [563, 407] on button "Save" at bounding box center [543, 412] width 115 height 29
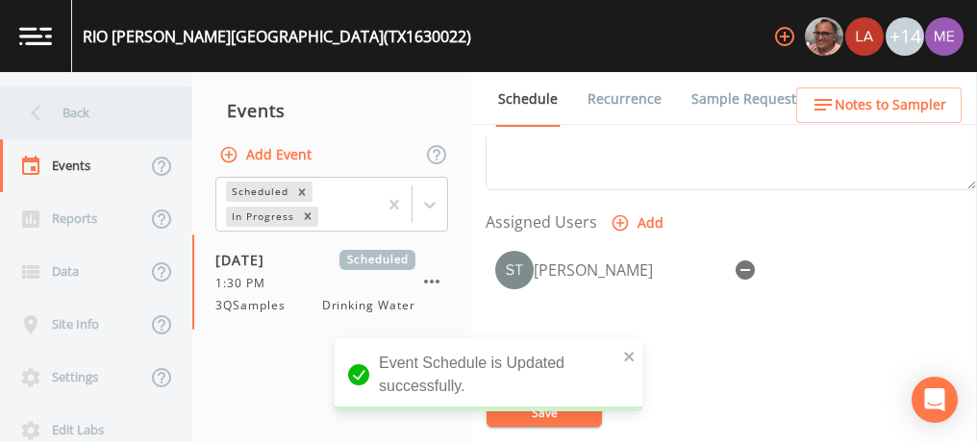
click at [74, 111] on div "Back" at bounding box center [86, 113] width 173 height 53
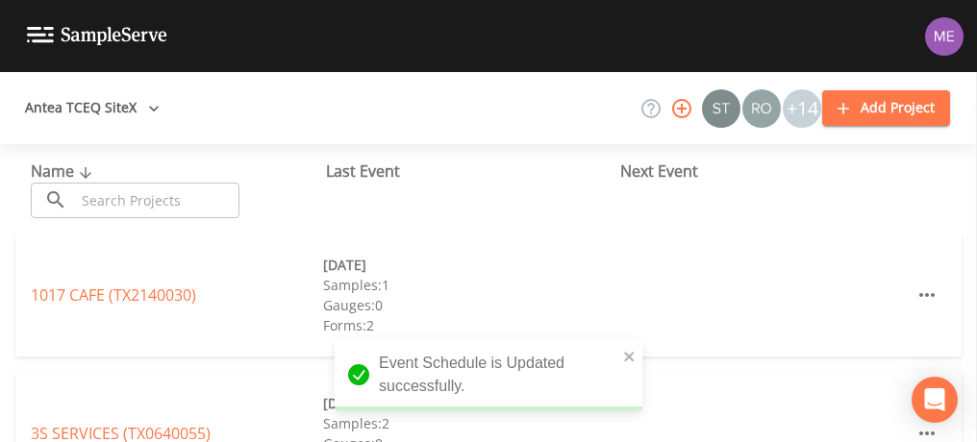
click at [116, 189] on input "text" at bounding box center [157, 201] width 164 height 36
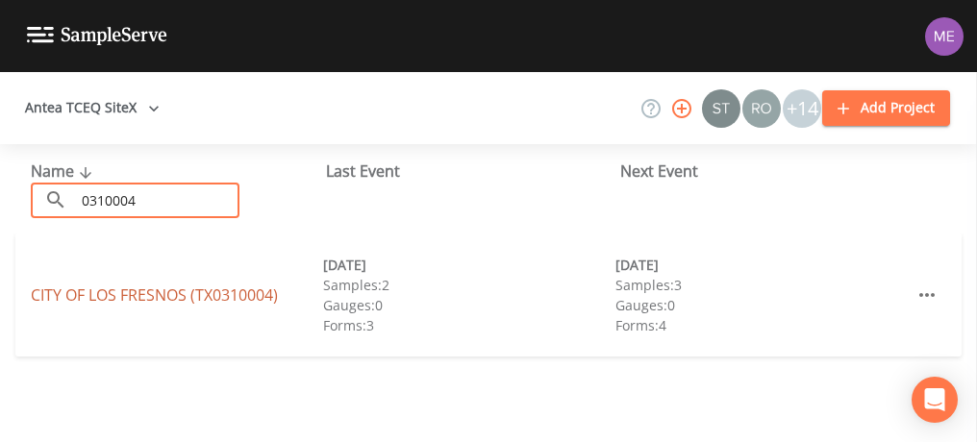
type input "0310004"
click at [93, 295] on link "CITY OF LOS FRESNOS (TX0310004)" at bounding box center [154, 295] width 247 height 21
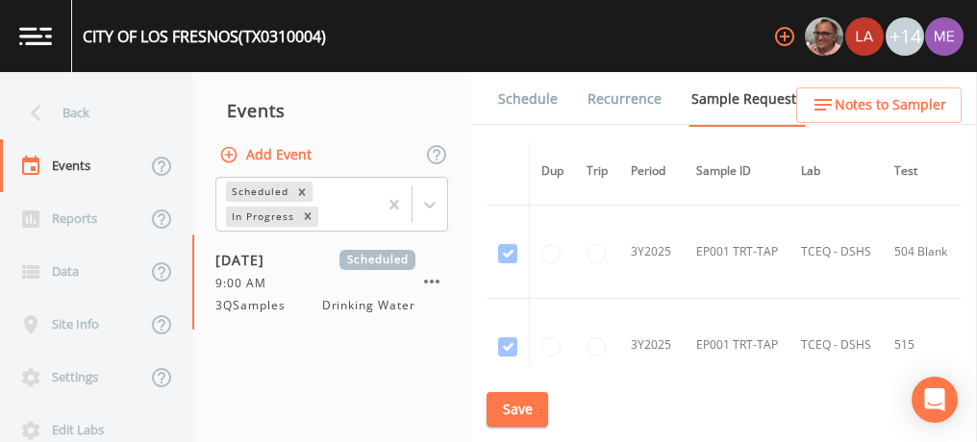
scroll to position [2234, 0]
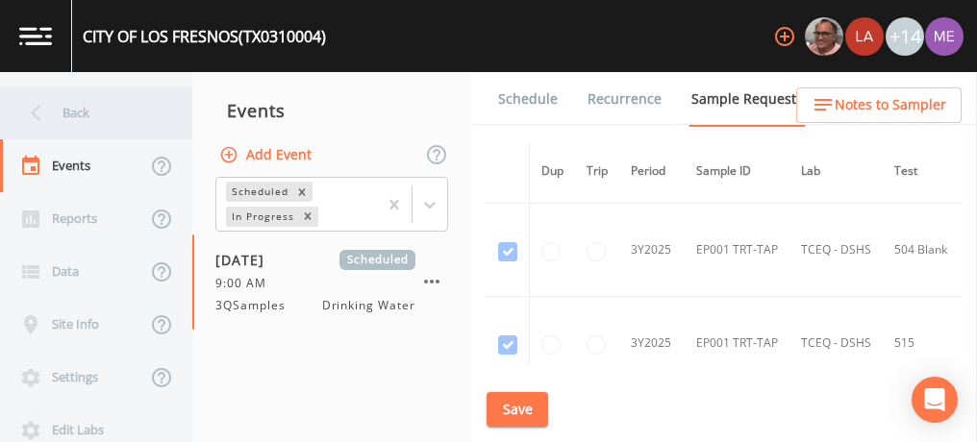
click at [91, 112] on div "Back" at bounding box center [86, 113] width 173 height 53
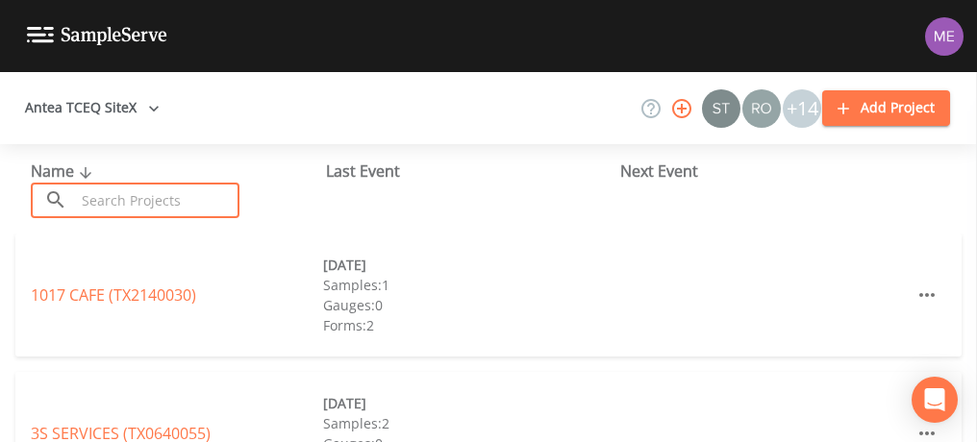
click at [123, 193] on input "text" at bounding box center [157, 201] width 164 height 36
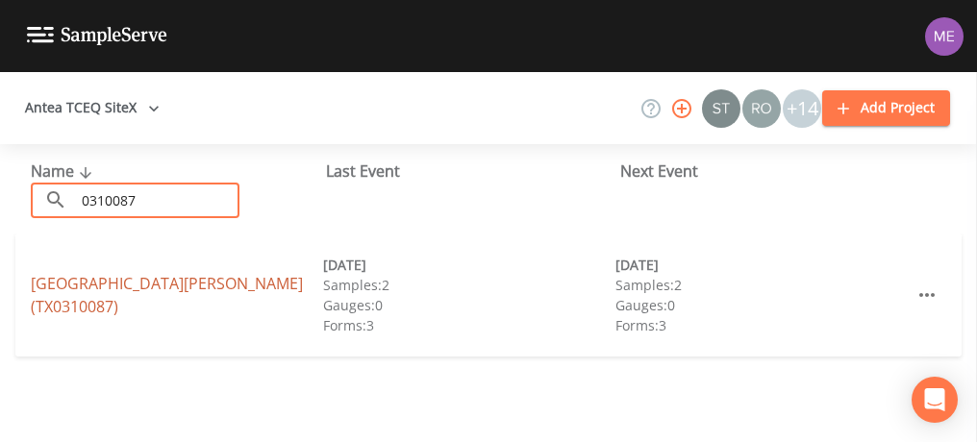
type input "0310087"
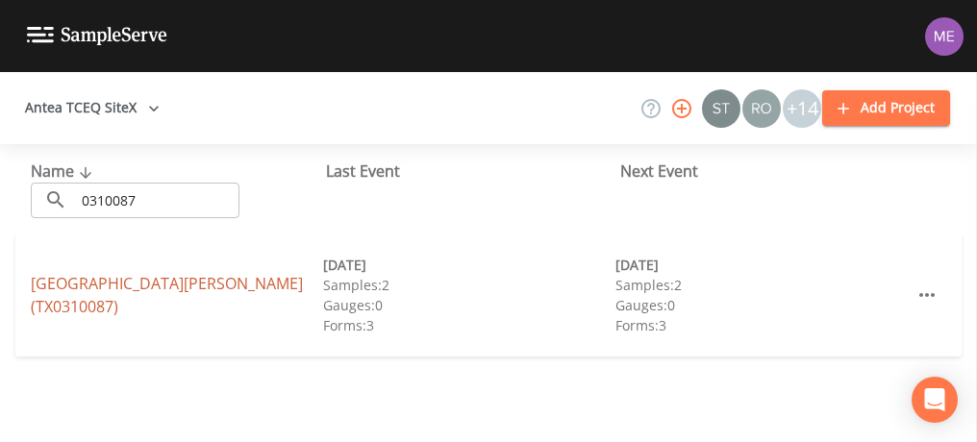
click at [90, 279] on link "PORT ISABEL DETENTION CENTER (TX0310087)" at bounding box center [167, 295] width 272 height 44
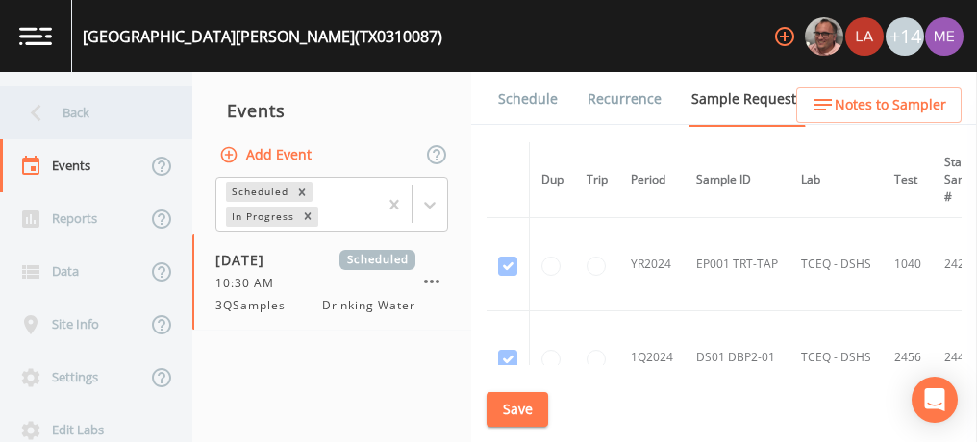
click at [76, 113] on div "Back" at bounding box center [86, 113] width 173 height 53
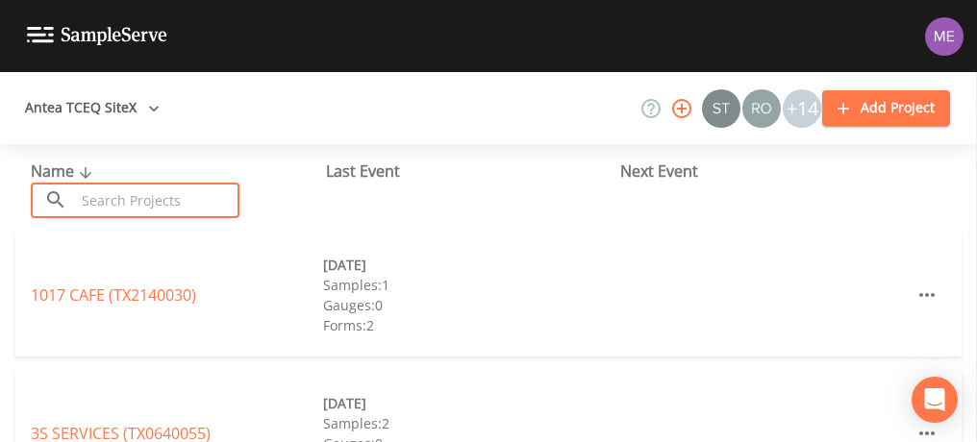
click at [109, 195] on input "text" at bounding box center [157, 201] width 164 height 36
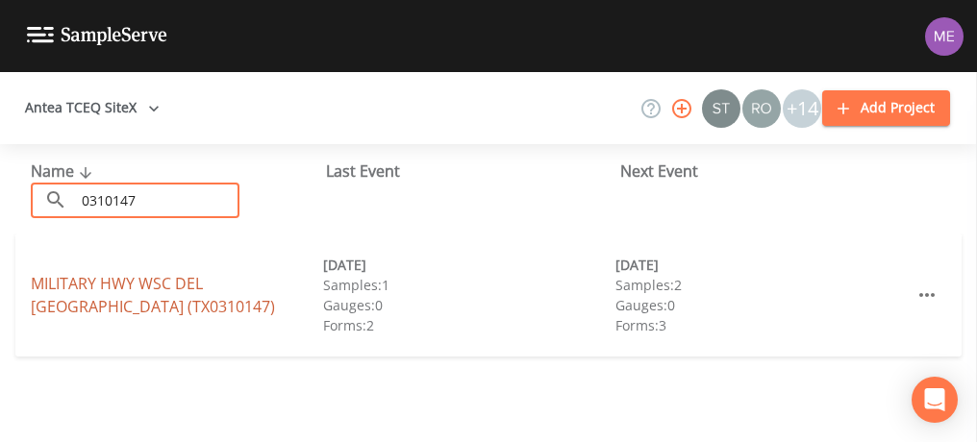
type input "0310147"
click at [87, 285] on link "MILITARY HWY WSC DEL MAR HEIGHTS (TX0310147)" at bounding box center [153, 295] width 244 height 44
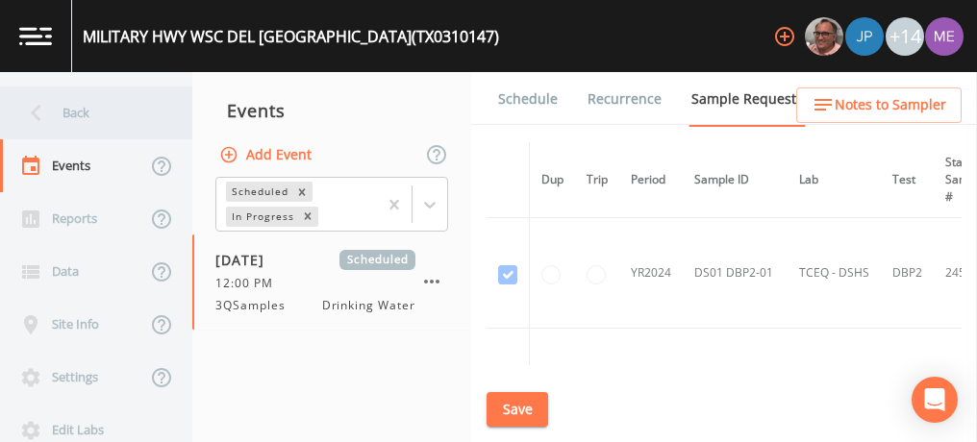
click at [90, 114] on div "Back" at bounding box center [86, 113] width 173 height 53
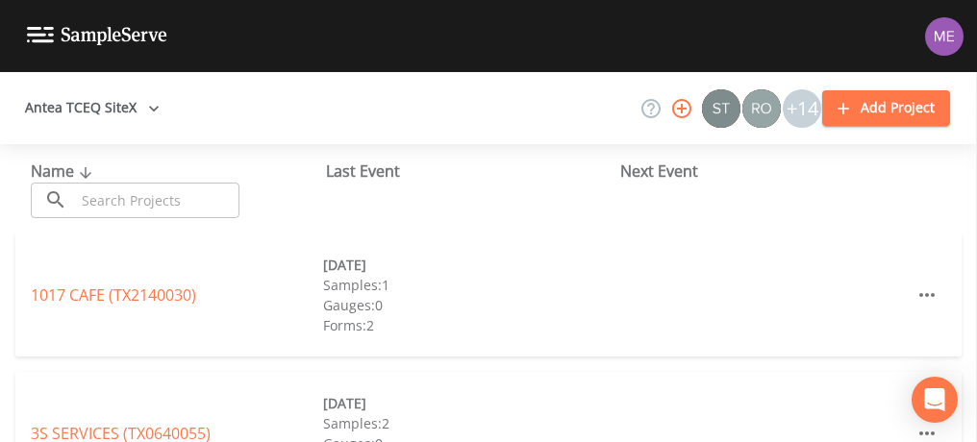
click at [112, 193] on input "text" at bounding box center [157, 201] width 164 height 36
click at [947, 30] on img at bounding box center [944, 36] width 38 height 38
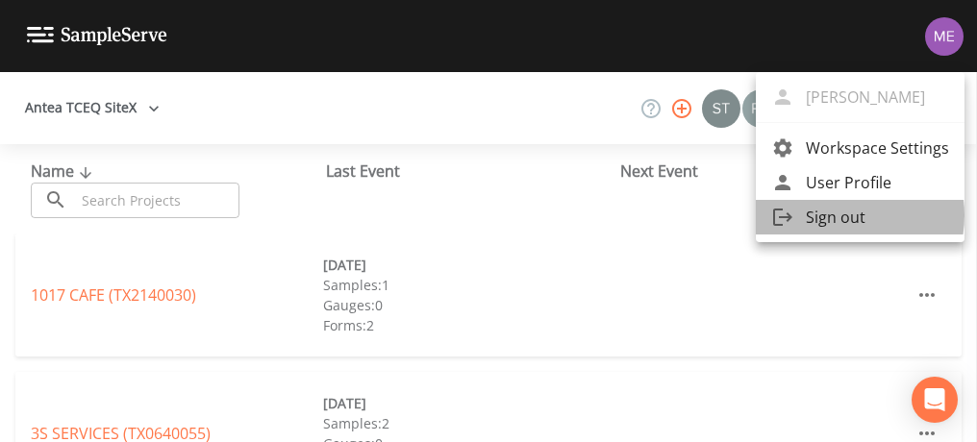
click at [834, 215] on span "Sign out" at bounding box center [877, 217] width 143 height 23
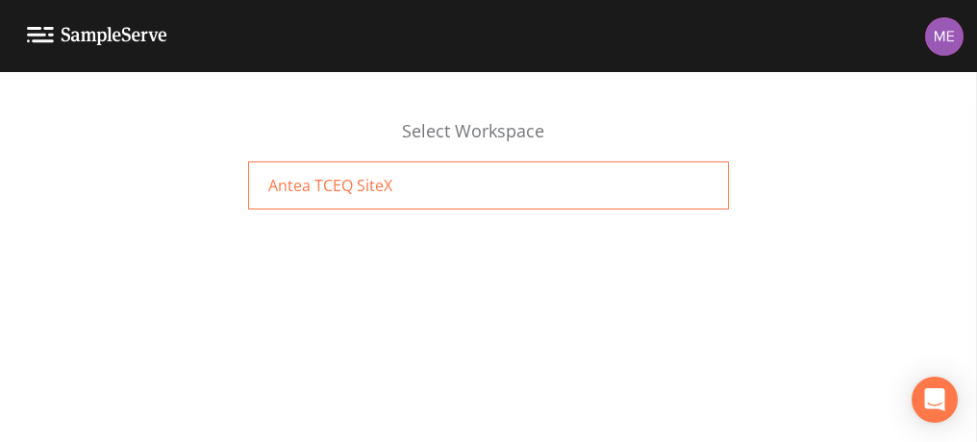
click at [384, 176] on span "Antea TCEQ SiteX" at bounding box center [330, 185] width 124 height 23
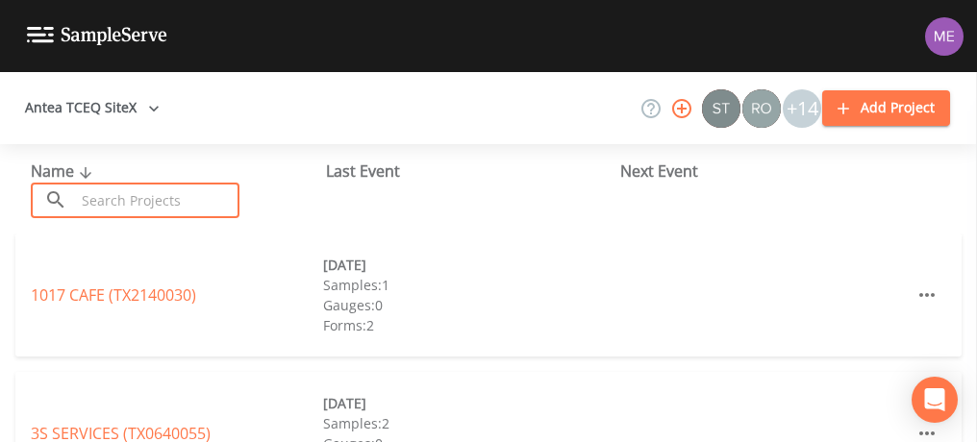
click at [214, 193] on input "text" at bounding box center [157, 201] width 164 height 36
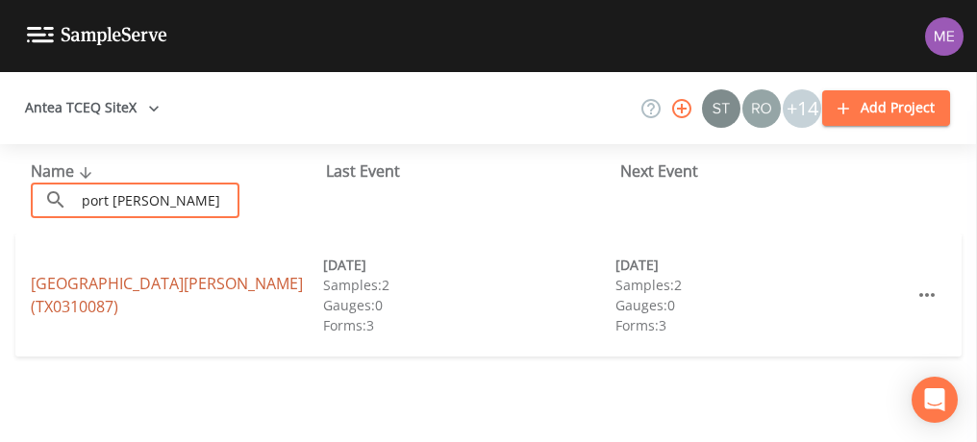
type input "port [PERSON_NAME]"
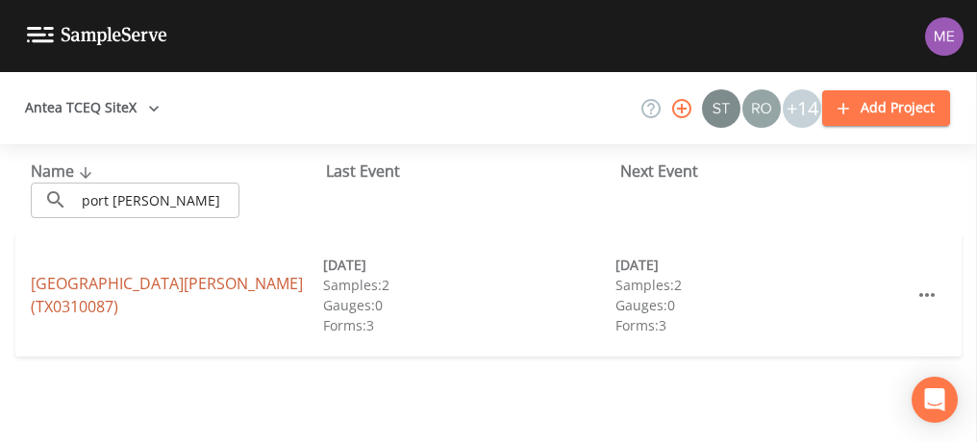
click at [194, 285] on link "[GEOGRAPHIC_DATA][PERSON_NAME] (TX0310087)" at bounding box center [167, 295] width 272 height 44
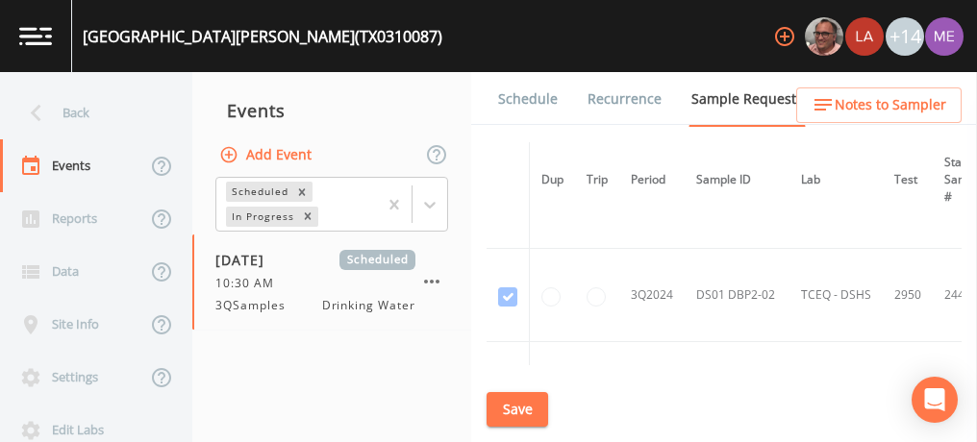
scroll to position [521, 0]
click at [540, 126] on link "Forms" at bounding box center [517, 153] width 45 height 54
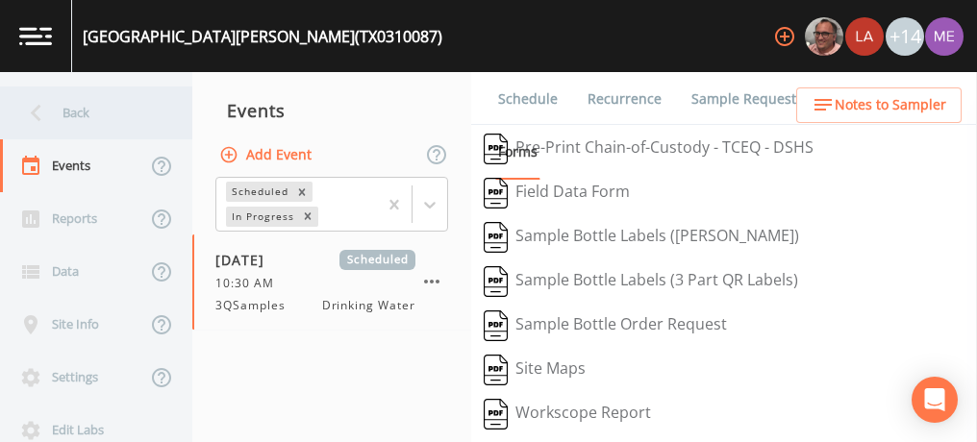
click at [85, 118] on div "Back" at bounding box center [86, 113] width 173 height 53
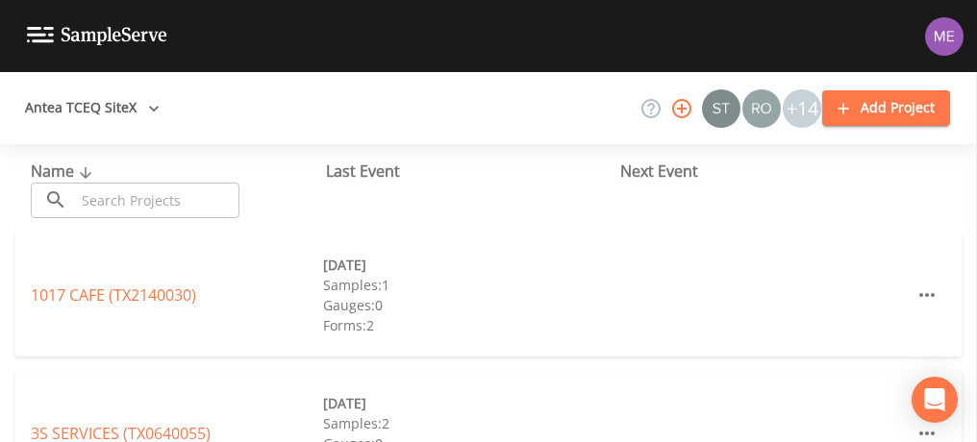
click at [338, 124] on div "Antea TCEQ SiteX +14 Add Project" at bounding box center [488, 108] width 977 height 72
